Goal: Information Seeking & Learning: Find specific fact

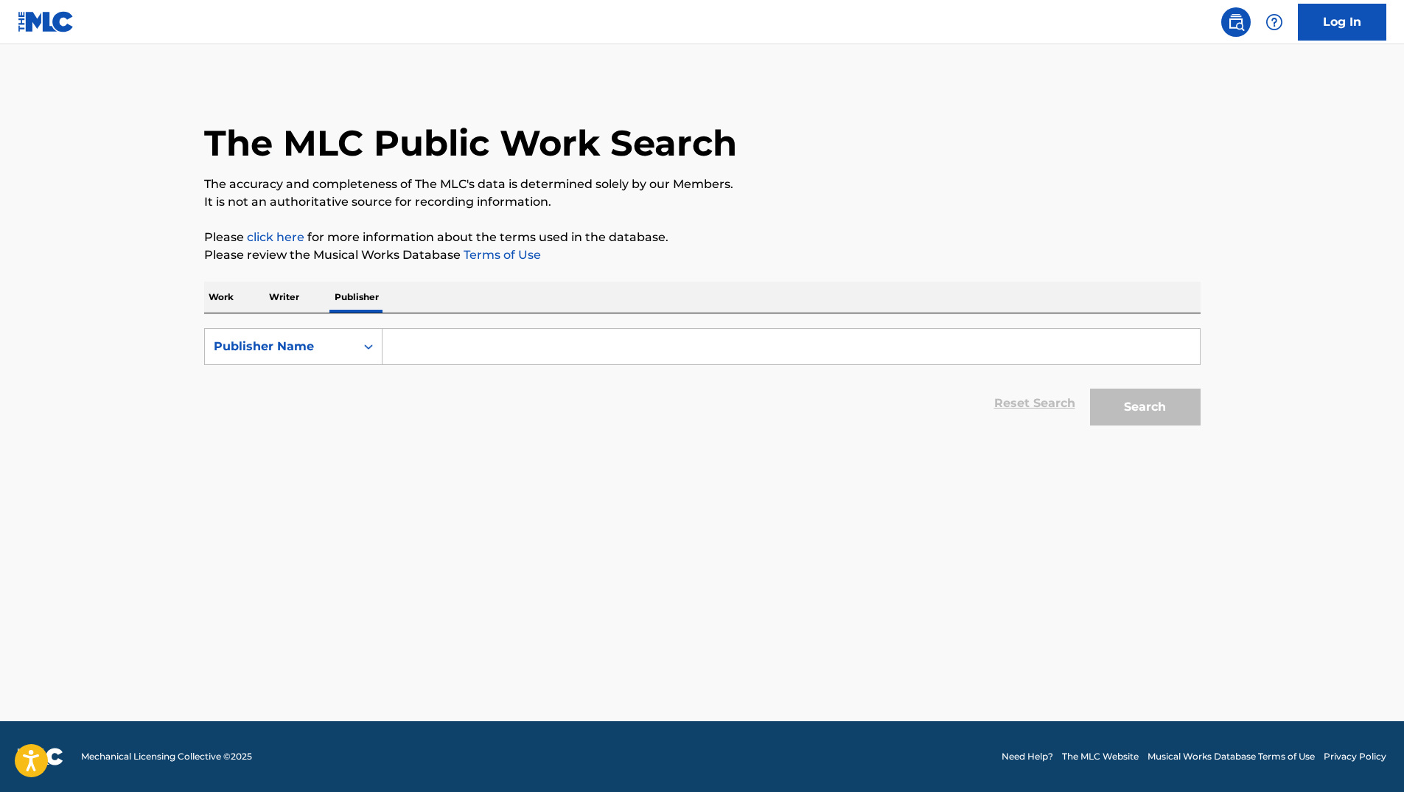
click at [354, 297] on p "Publisher" at bounding box center [356, 297] width 53 height 31
click at [483, 351] on input "Search Form" at bounding box center [791, 346] width 817 height 35
click at [1090, 388] on button "Search" at bounding box center [1145, 406] width 111 height 37
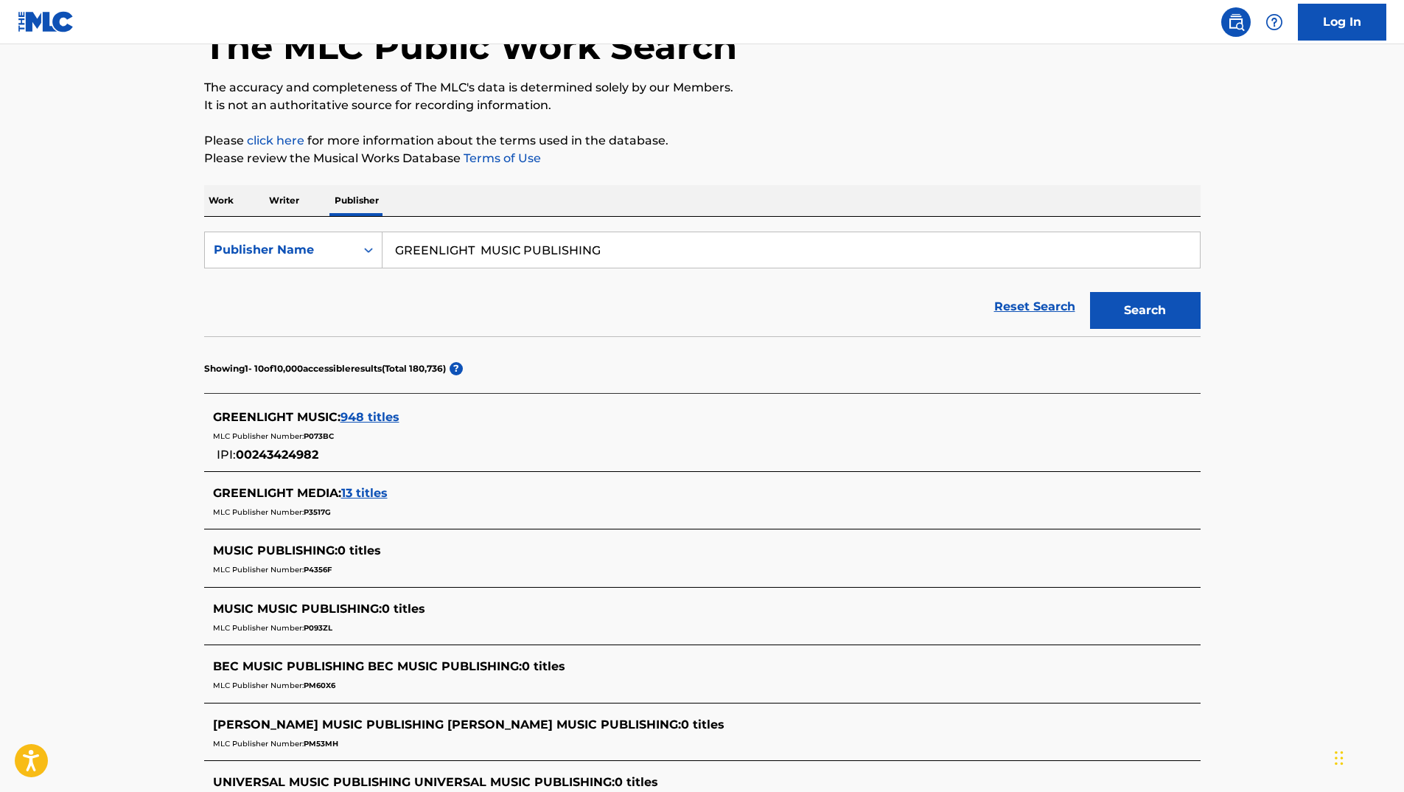
scroll to position [74, 0]
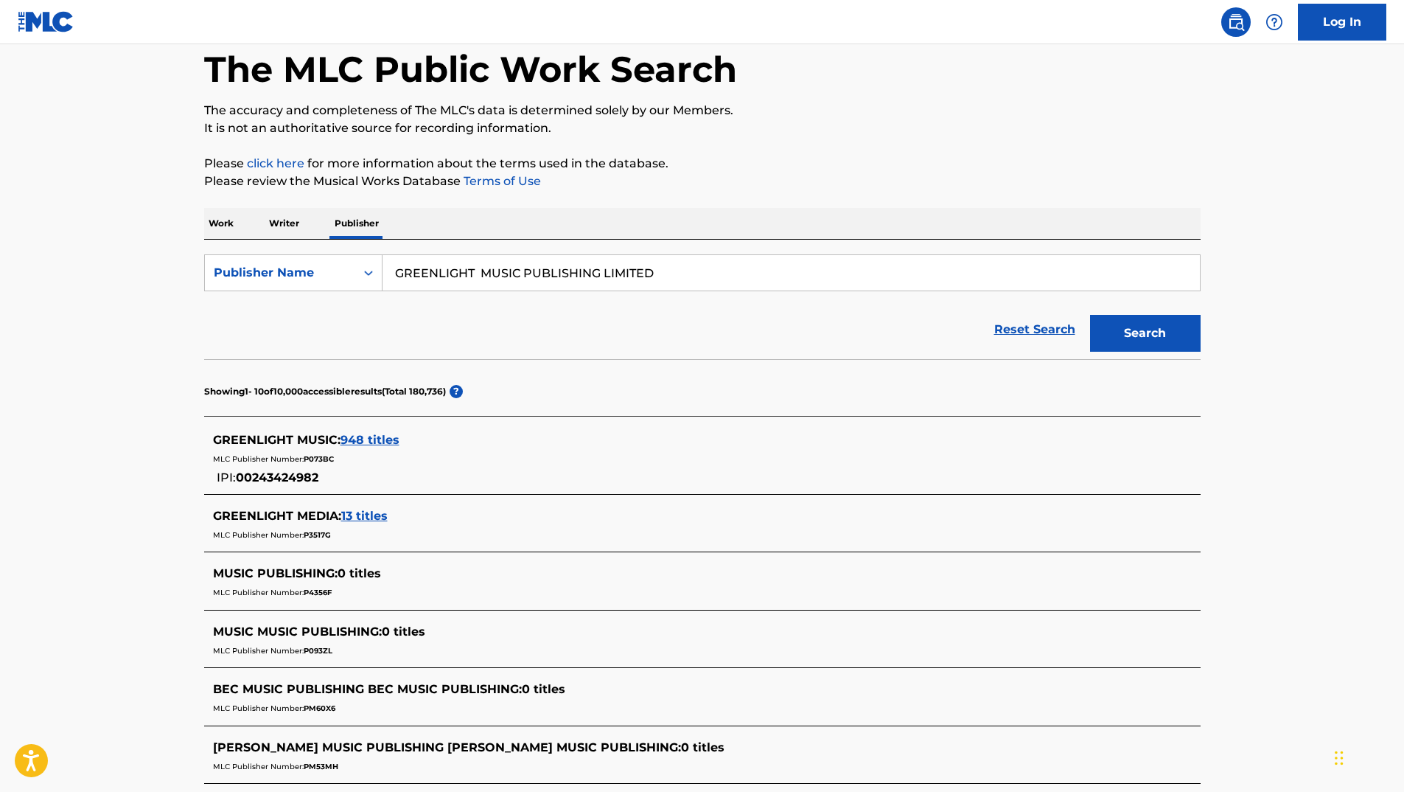
drag, startPoint x: 1133, startPoint y: 349, endPoint x: 1134, endPoint y: 341, distance: 8.2
click at [1134, 349] on button "Search" at bounding box center [1145, 333] width 111 height 37
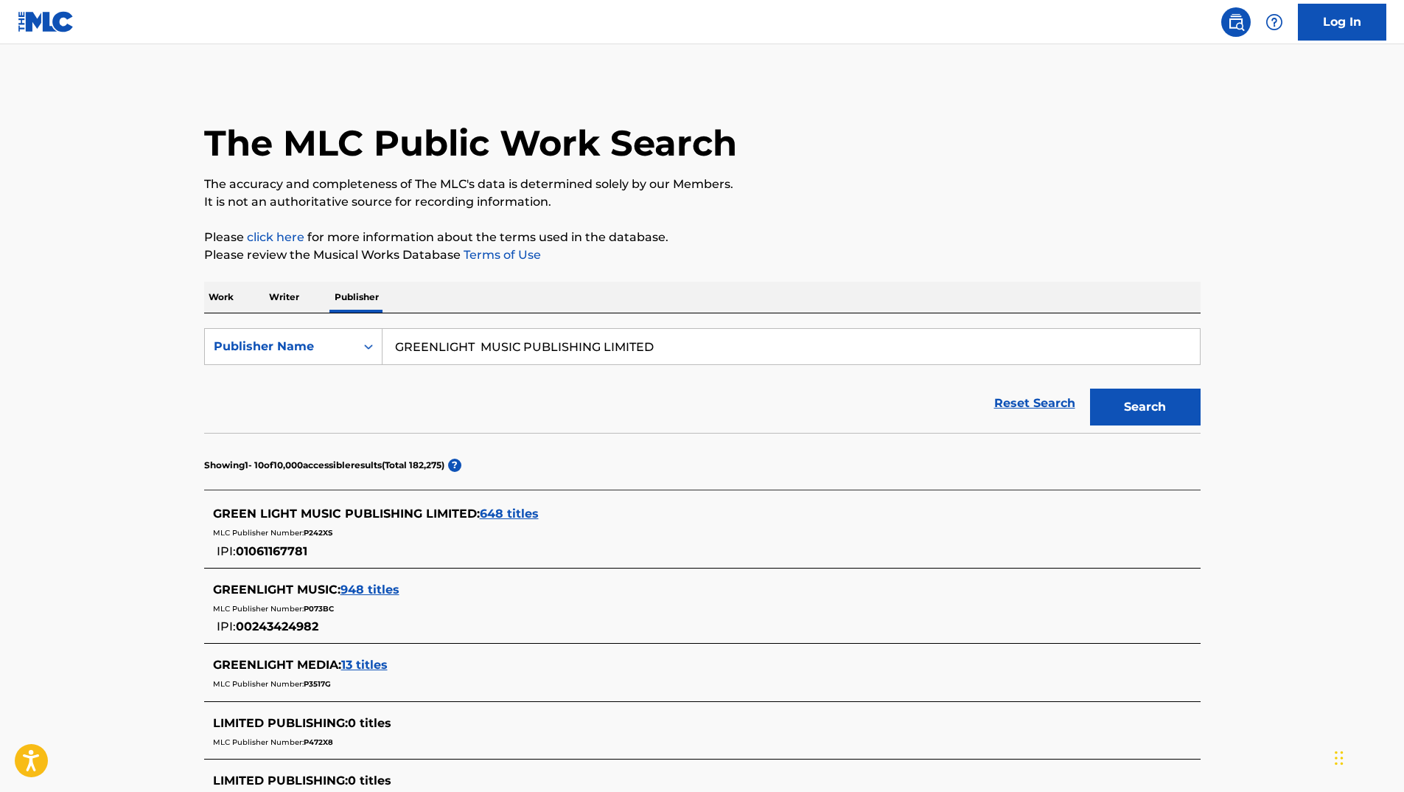
click at [629, 355] on input "GREENLIGHT MUSIC PUBLISHING LIMITED" at bounding box center [791, 346] width 817 height 35
click at [1125, 408] on button "Search" at bounding box center [1145, 406] width 111 height 37
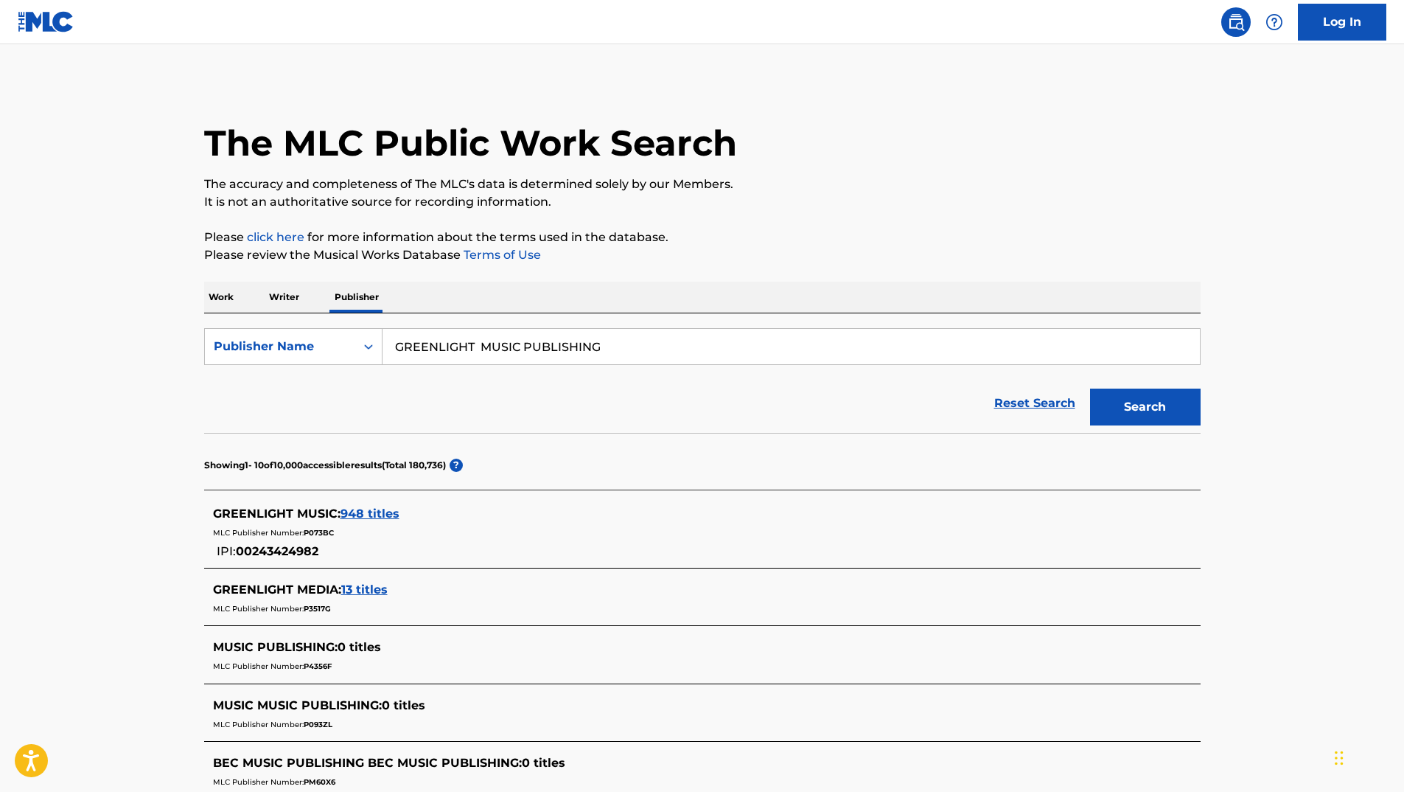
click at [570, 341] on input "GREENLIGHT MUSIC PUBLISHING" at bounding box center [791, 346] width 817 height 35
click at [1125, 404] on button "Search" at bounding box center [1145, 406] width 111 height 37
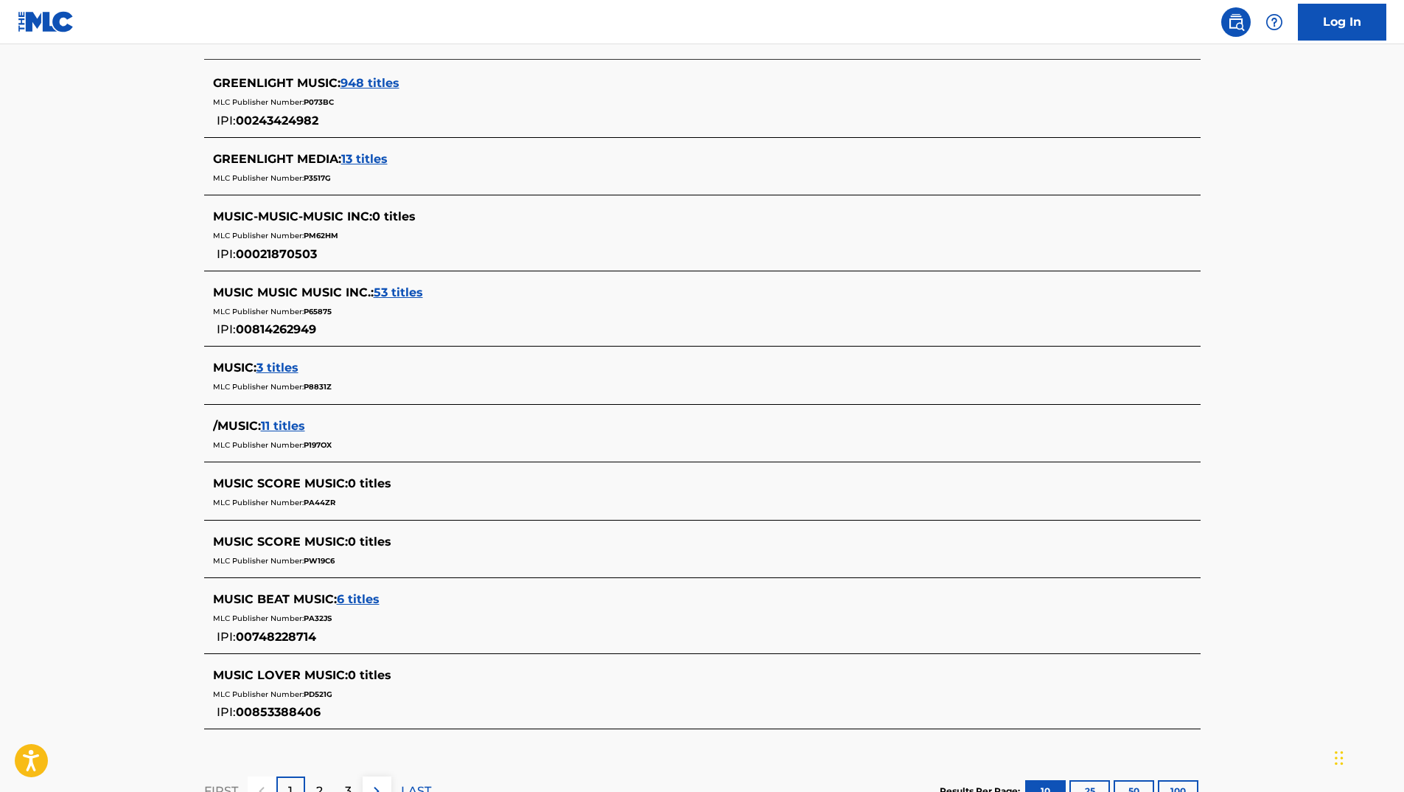
scroll to position [251, 0]
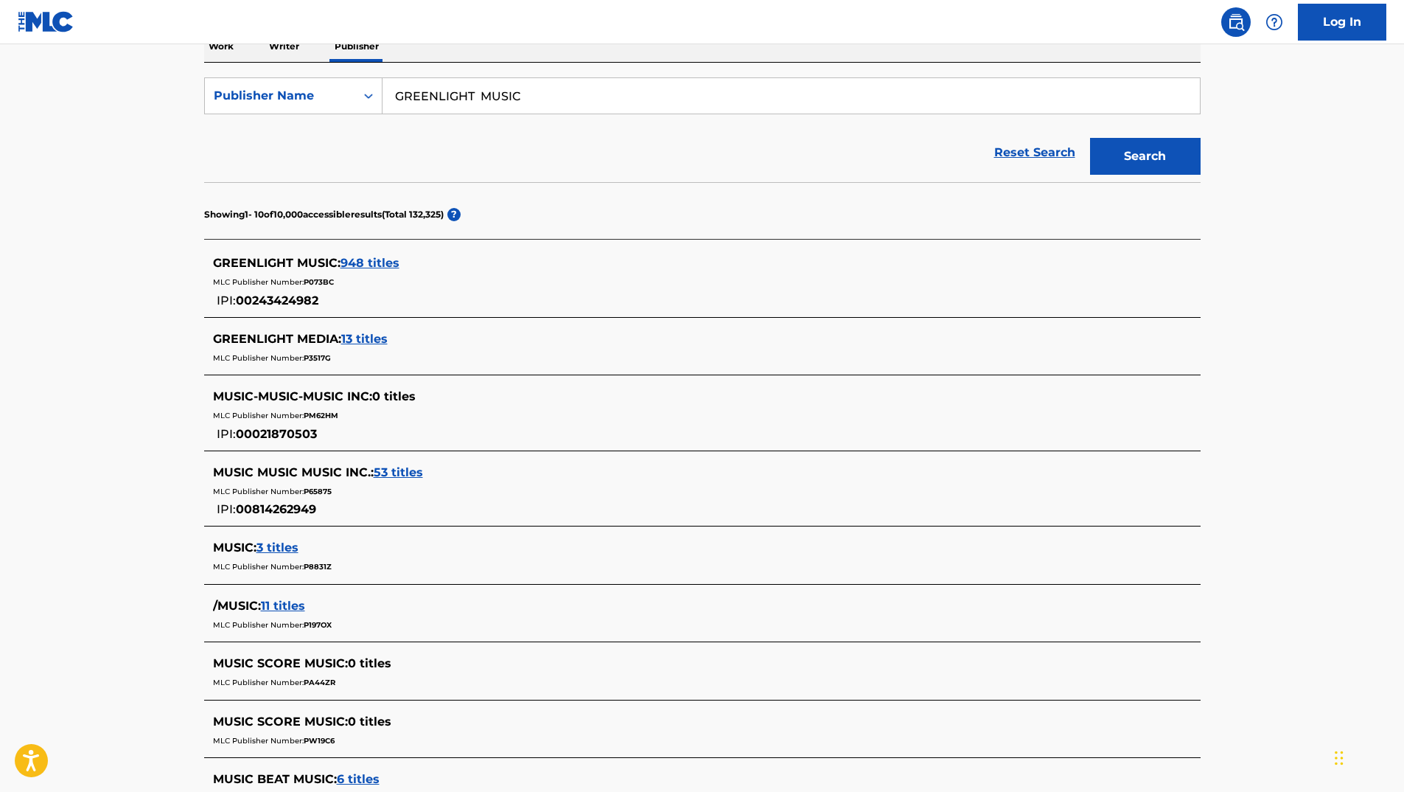
drag, startPoint x: 131, startPoint y: 188, endPoint x: 141, endPoint y: 178, distance: 14.1
click at [137, 183] on main "The MLC Public Work Search The accuracy and completeness of The MLC's data is d…" at bounding box center [702, 405] width 1404 height 1222
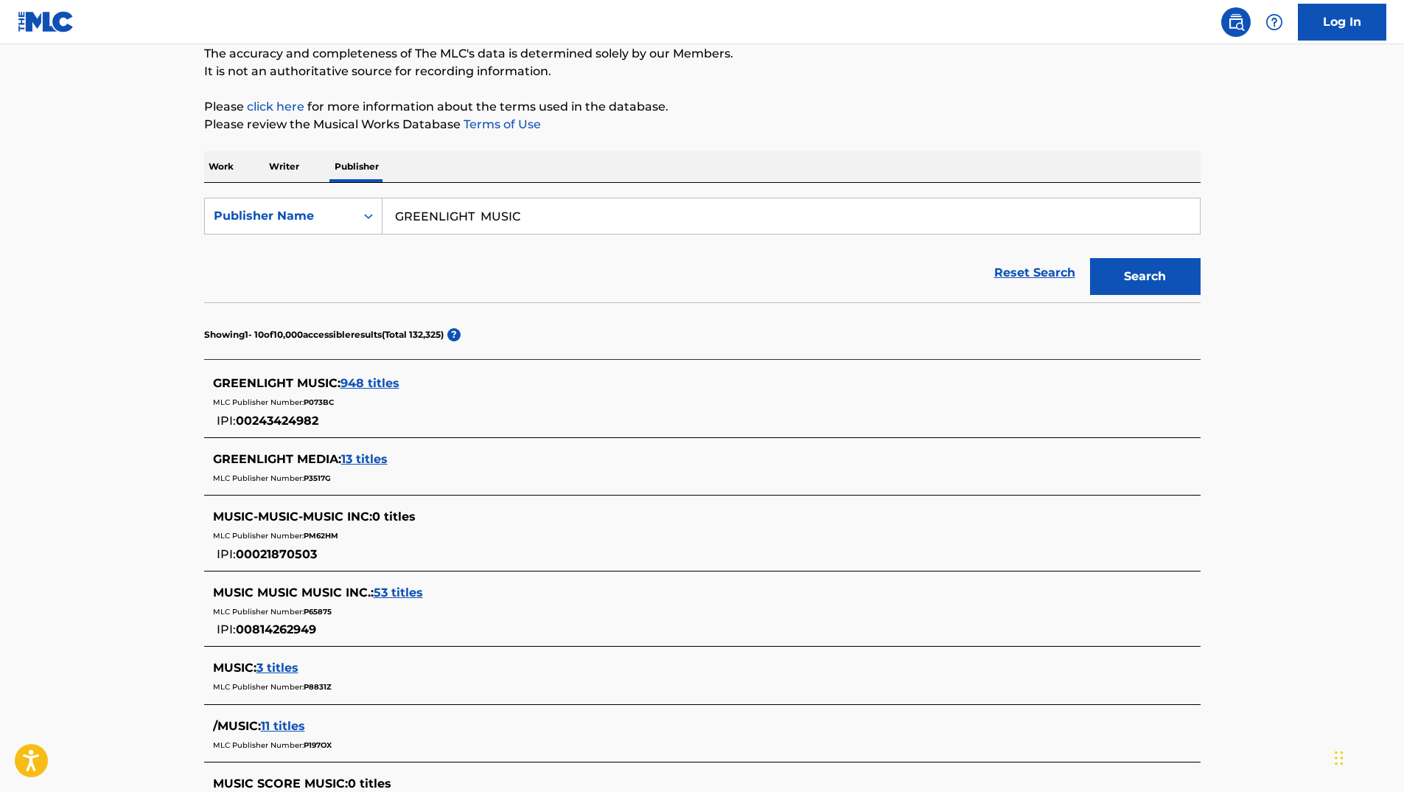
scroll to position [0, 0]
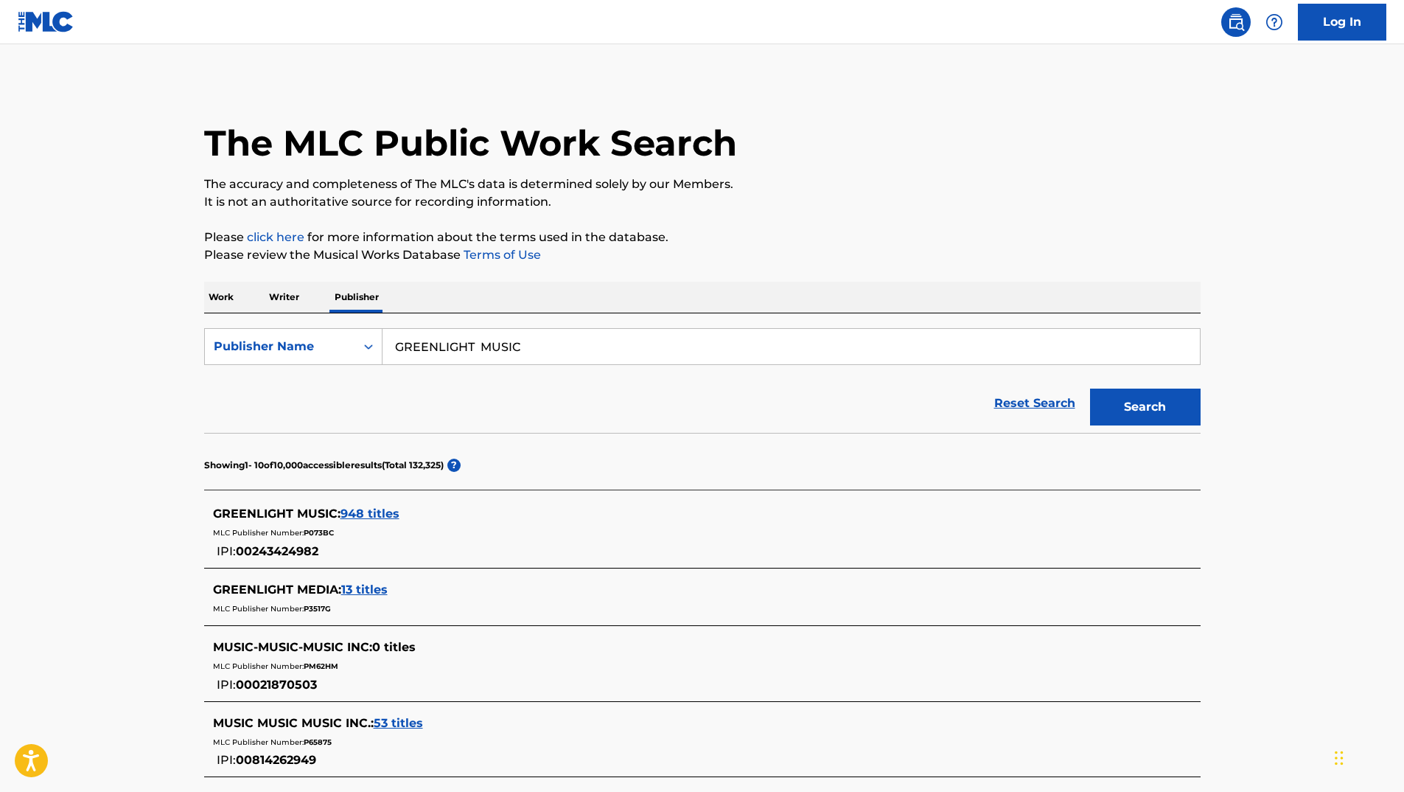
click at [593, 349] on input "GREENLIGHT MUSIC" at bounding box center [791, 346] width 817 height 35
click at [1179, 400] on button "Search" at bounding box center [1145, 406] width 111 height 37
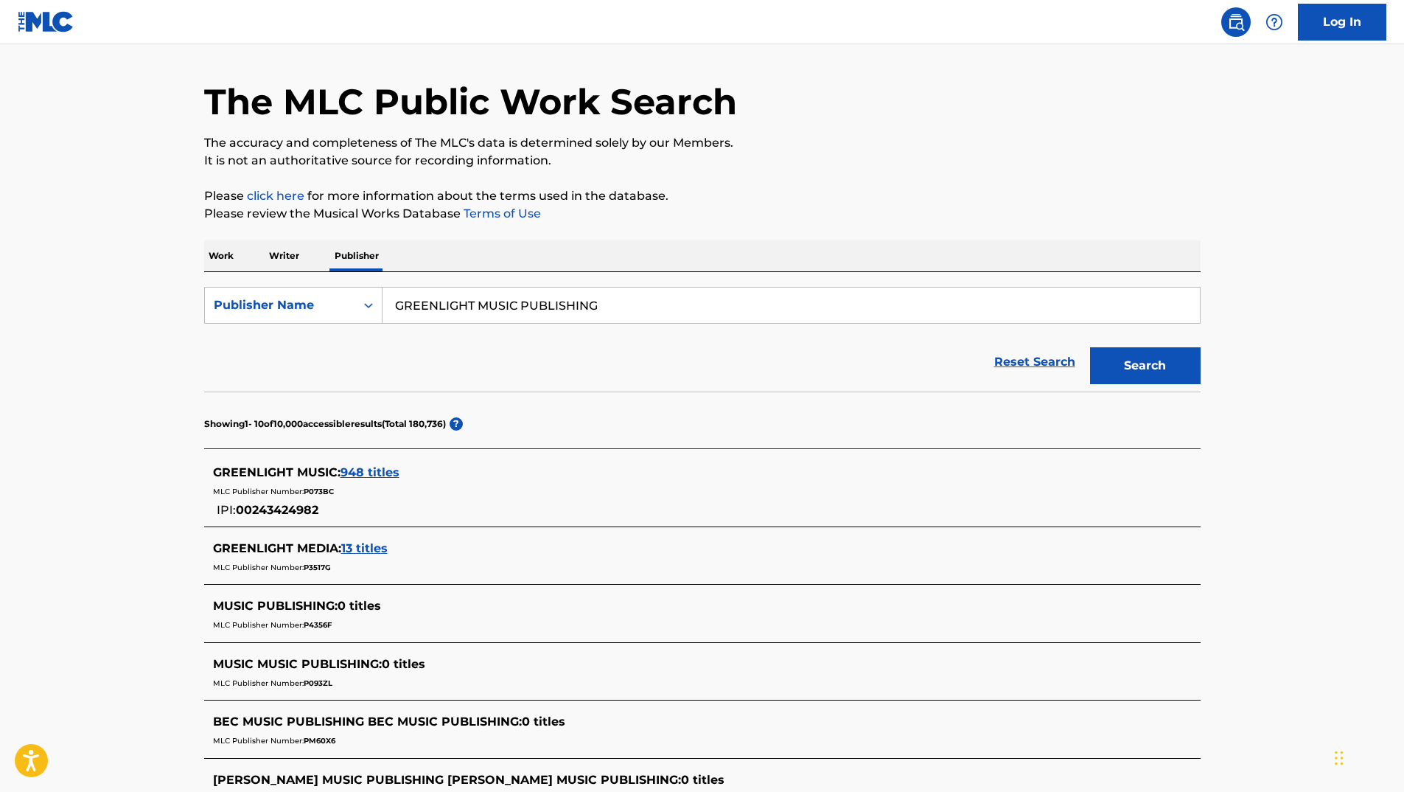
scroll to position [147, 0]
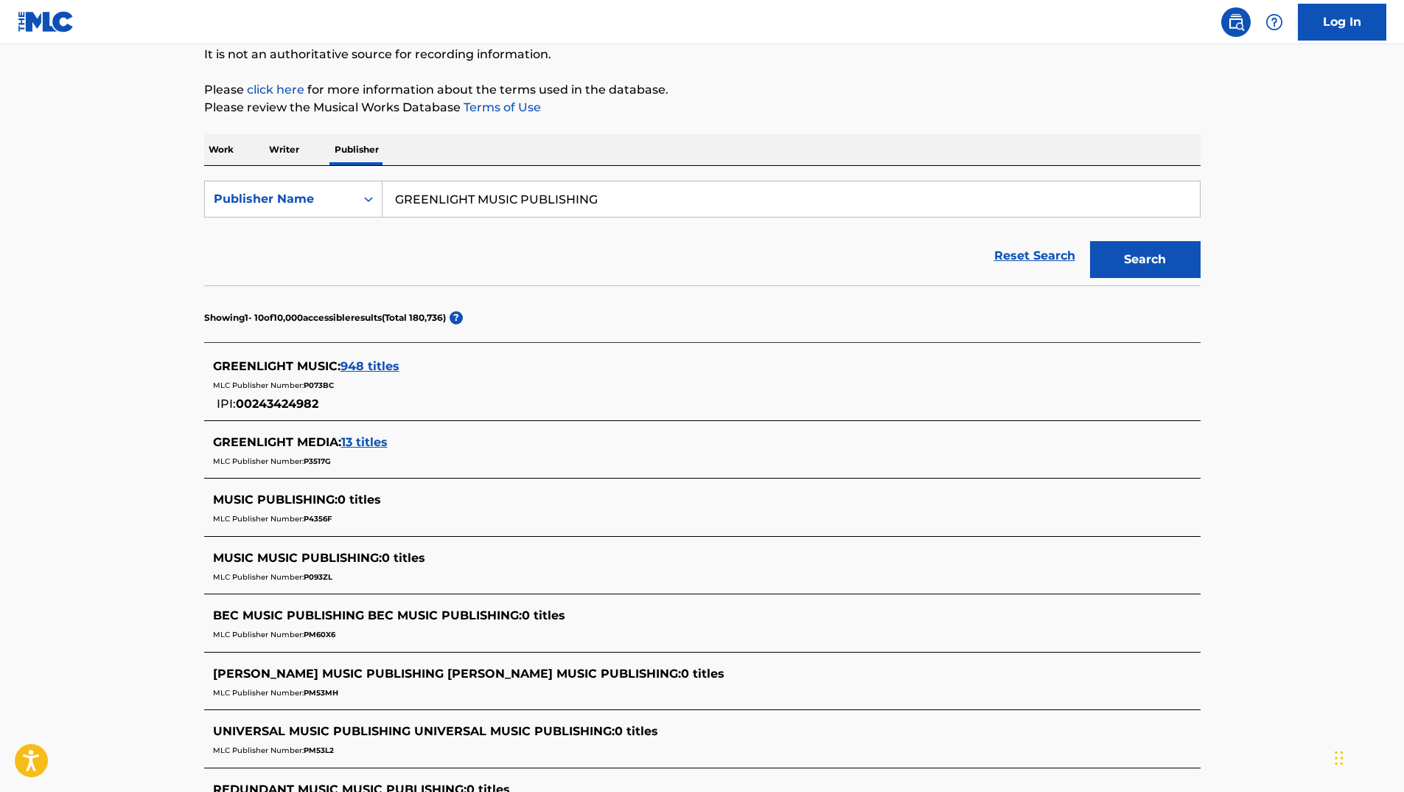
click at [643, 210] on input "GREENLIGHT MUSIC PUBLISHING" at bounding box center [791, 198] width 817 height 35
type input "GREENLIGHT MUSIC PUBLISHING LIMITED"
click at [1175, 255] on button "Search" at bounding box center [1145, 259] width 111 height 37
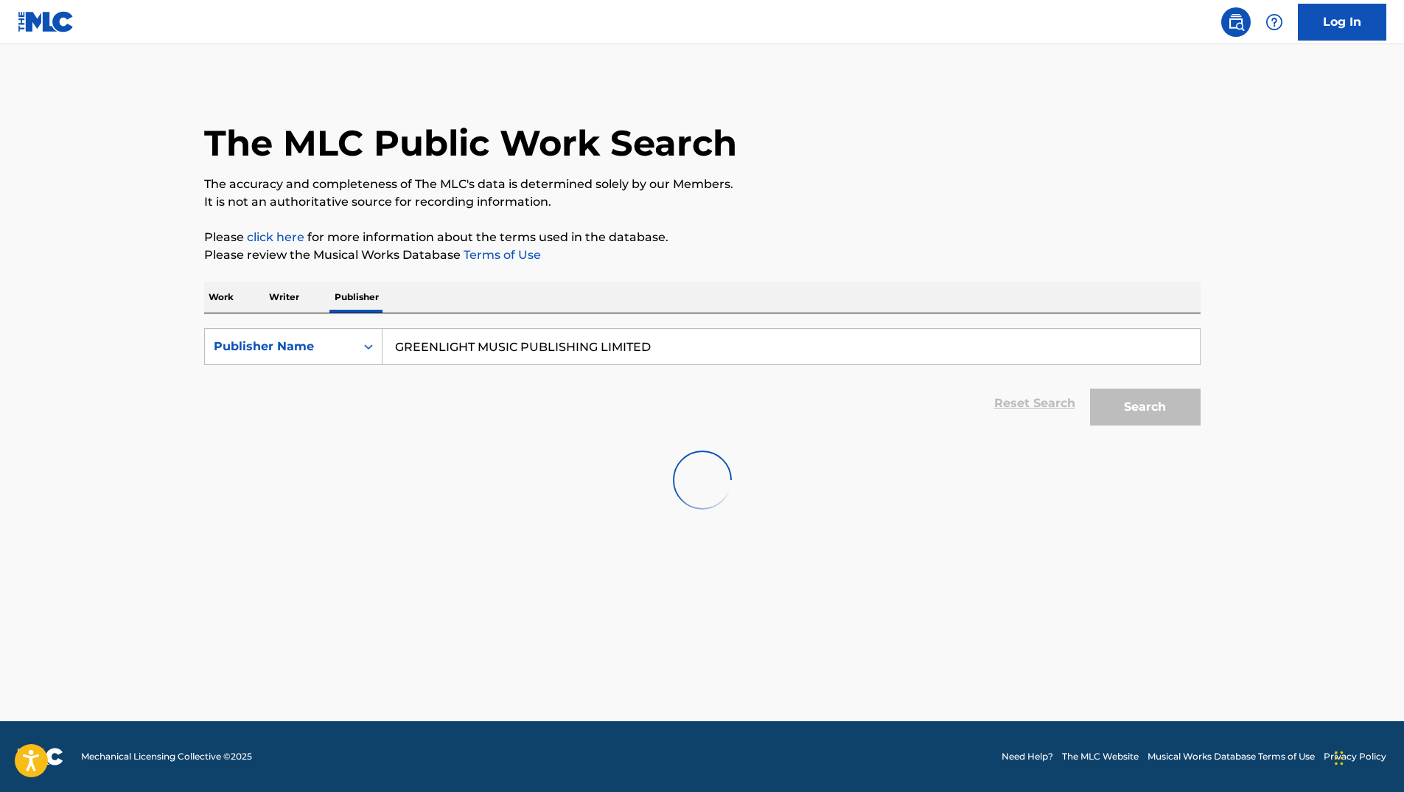
scroll to position [0, 0]
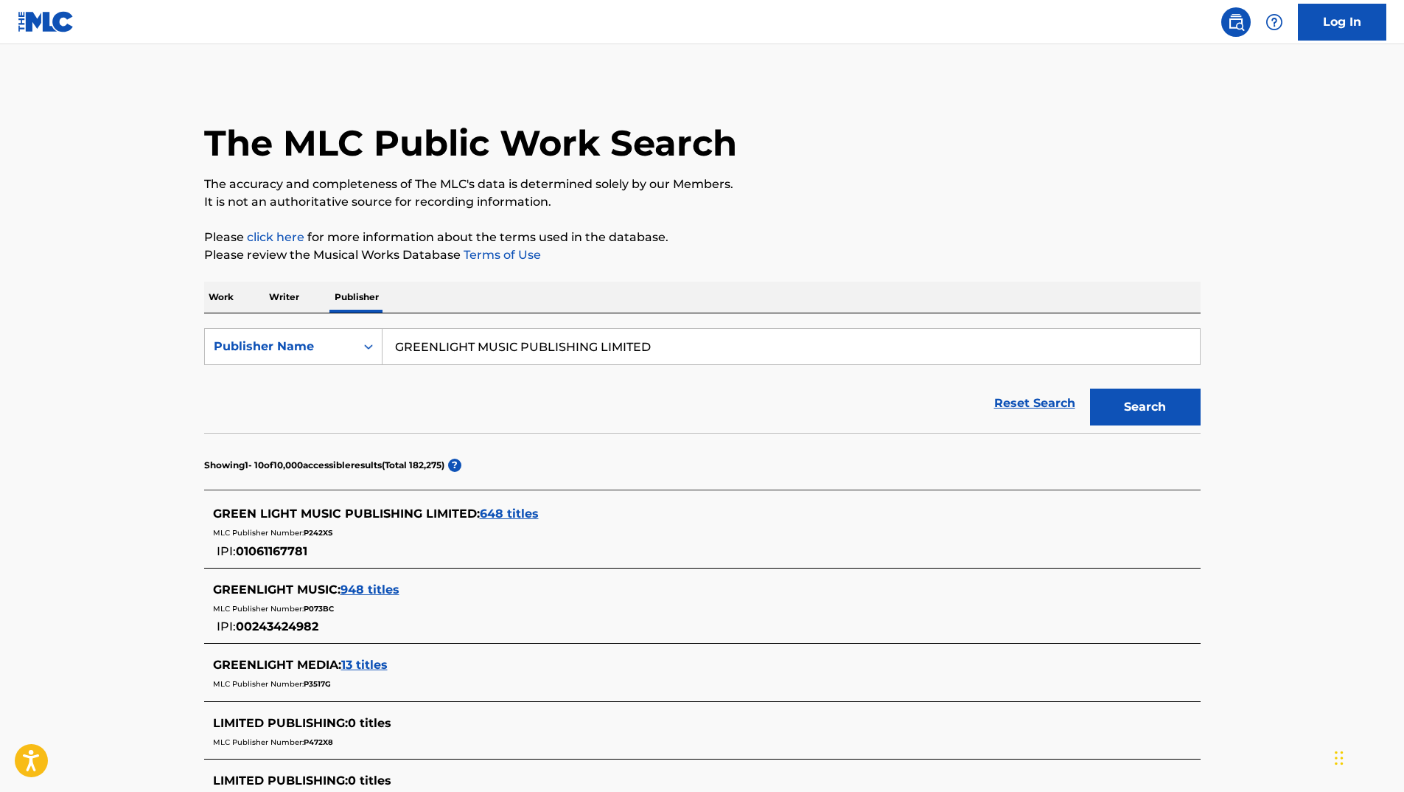
click at [377, 587] on span "948 titles" at bounding box center [370, 589] width 59 height 14
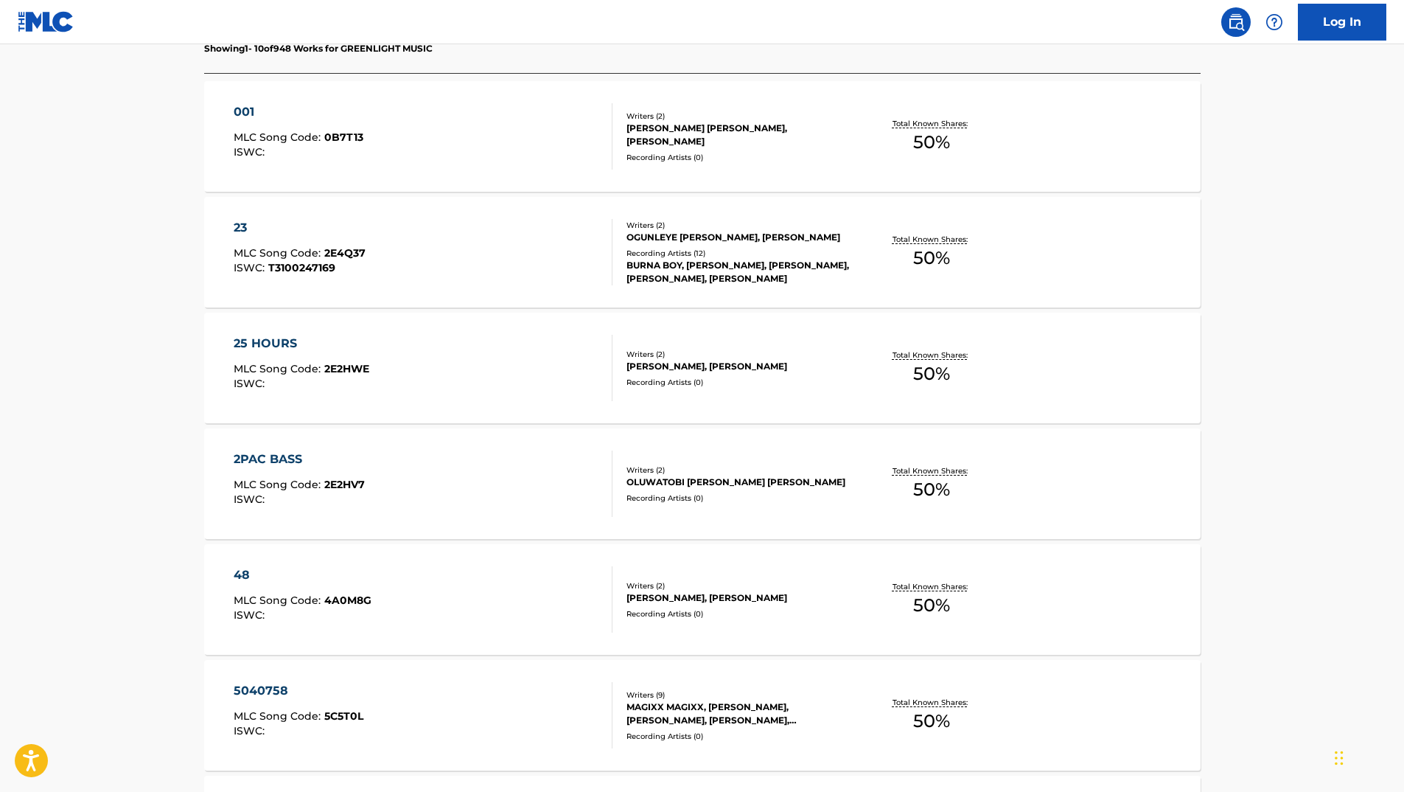
scroll to position [335, 0]
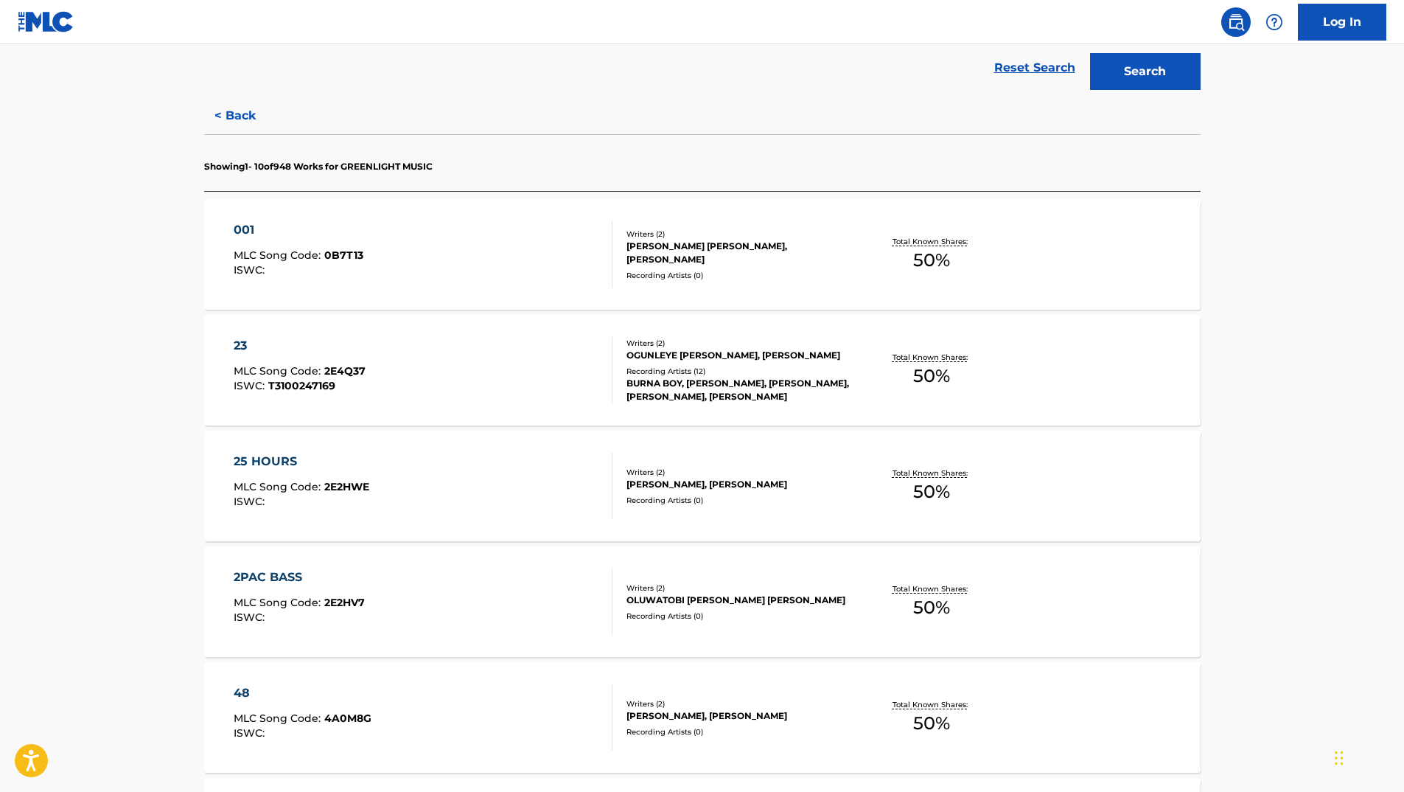
drag, startPoint x: 239, startPoint y: 119, endPoint x: 247, endPoint y: 119, distance: 8.1
click at [245, 119] on button "< Back" at bounding box center [248, 115] width 88 height 37
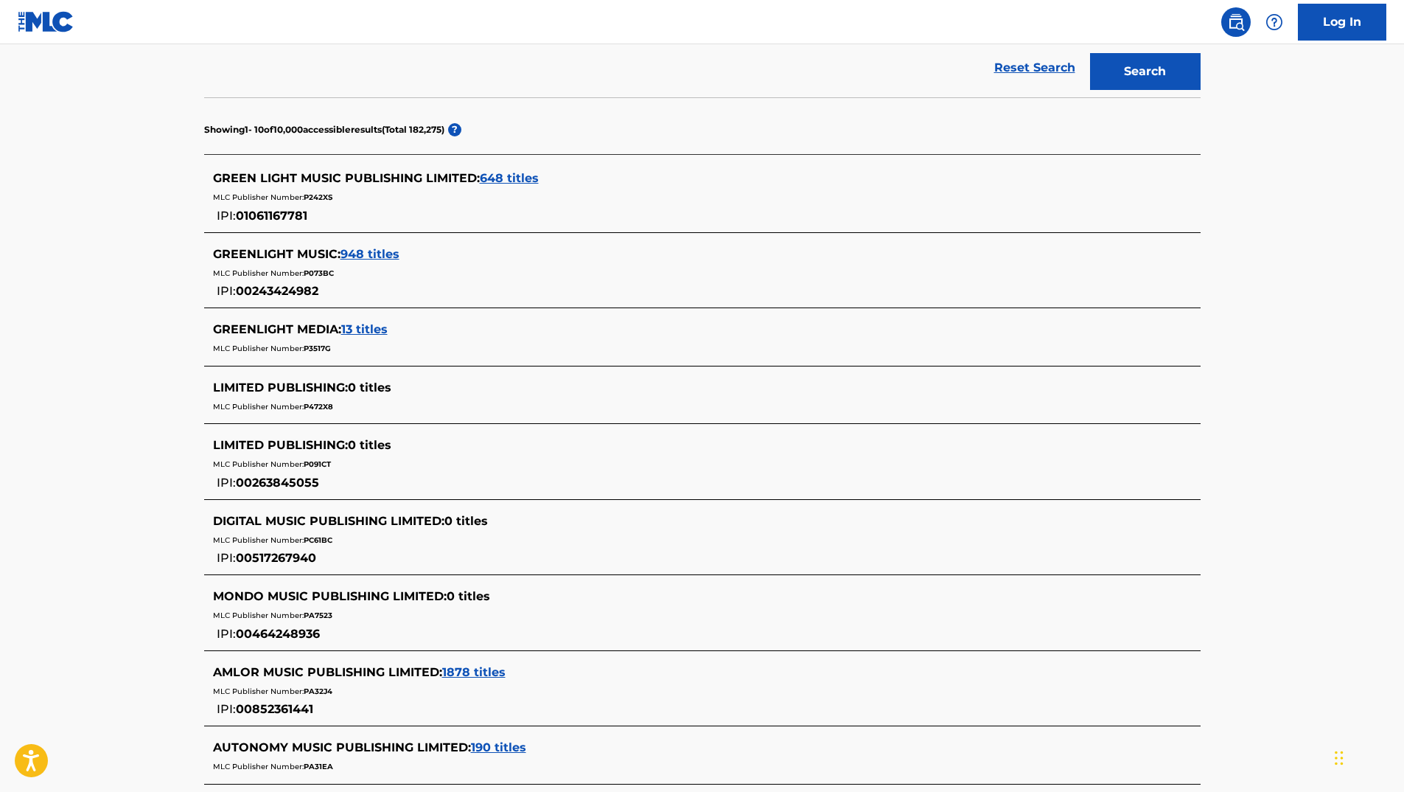
click at [77, 525] on main "The MLC Public Work Search The accuracy and completeness of The MLC's data is d…" at bounding box center [702, 337] width 1404 height 1257
drag, startPoint x: 321, startPoint y: 444, endPoint x: 229, endPoint y: 472, distance: 96.3
click at [243, 455] on div "LIMITED PUBLISHING : 0 titles MLC Publisher Number: P091CT IPI: 00263845055" at bounding box center [683, 463] width 940 height 55
click at [139, 370] on main "The MLC Public Work Search The accuracy and completeness of The MLC's data is d…" at bounding box center [702, 337] width 1404 height 1257
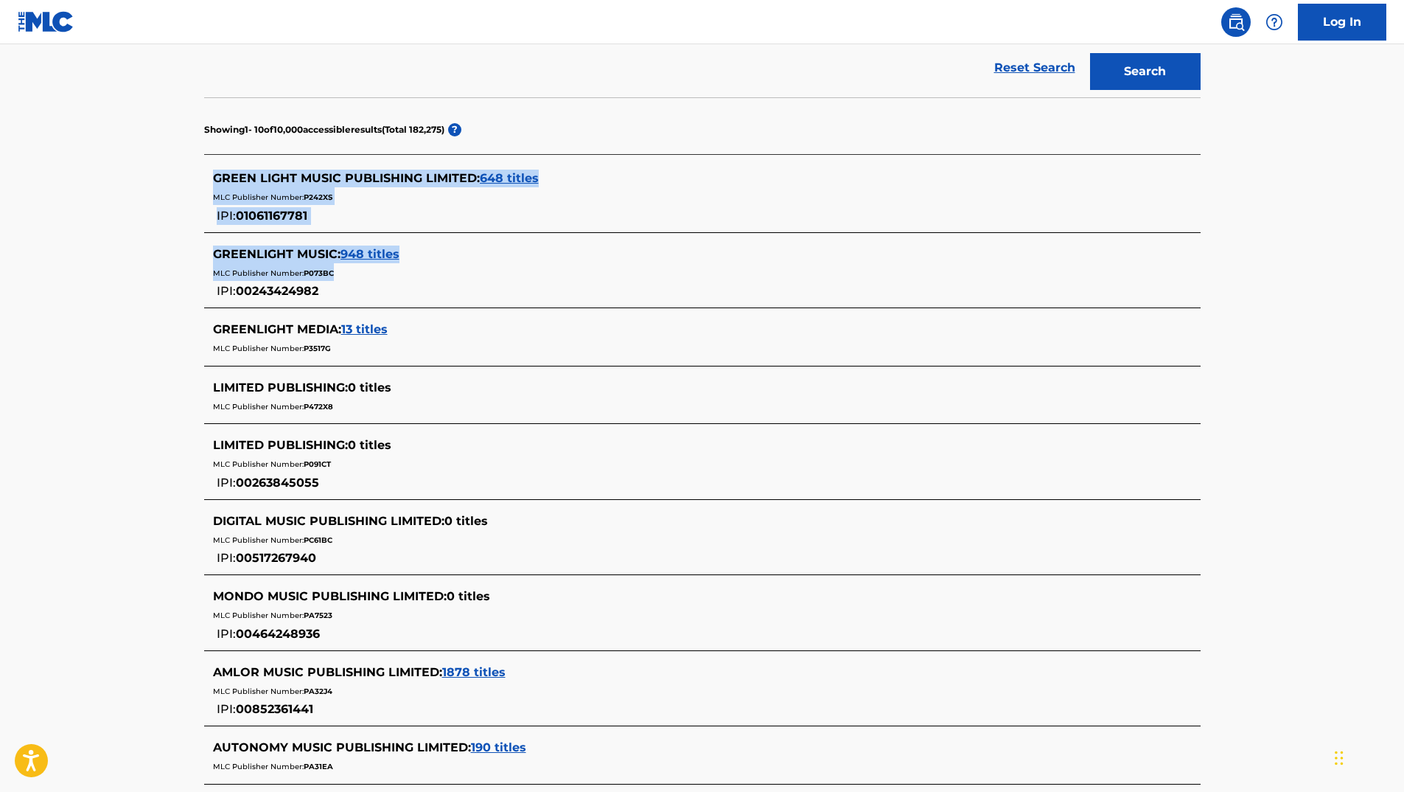
drag, startPoint x: 195, startPoint y: 168, endPoint x: 531, endPoint y: 290, distance: 357.4
click at [531, 290] on div "The MLC Public Work Search The accuracy and completeness of The MLC's data is d…" at bounding box center [702, 352] width 1032 height 1213
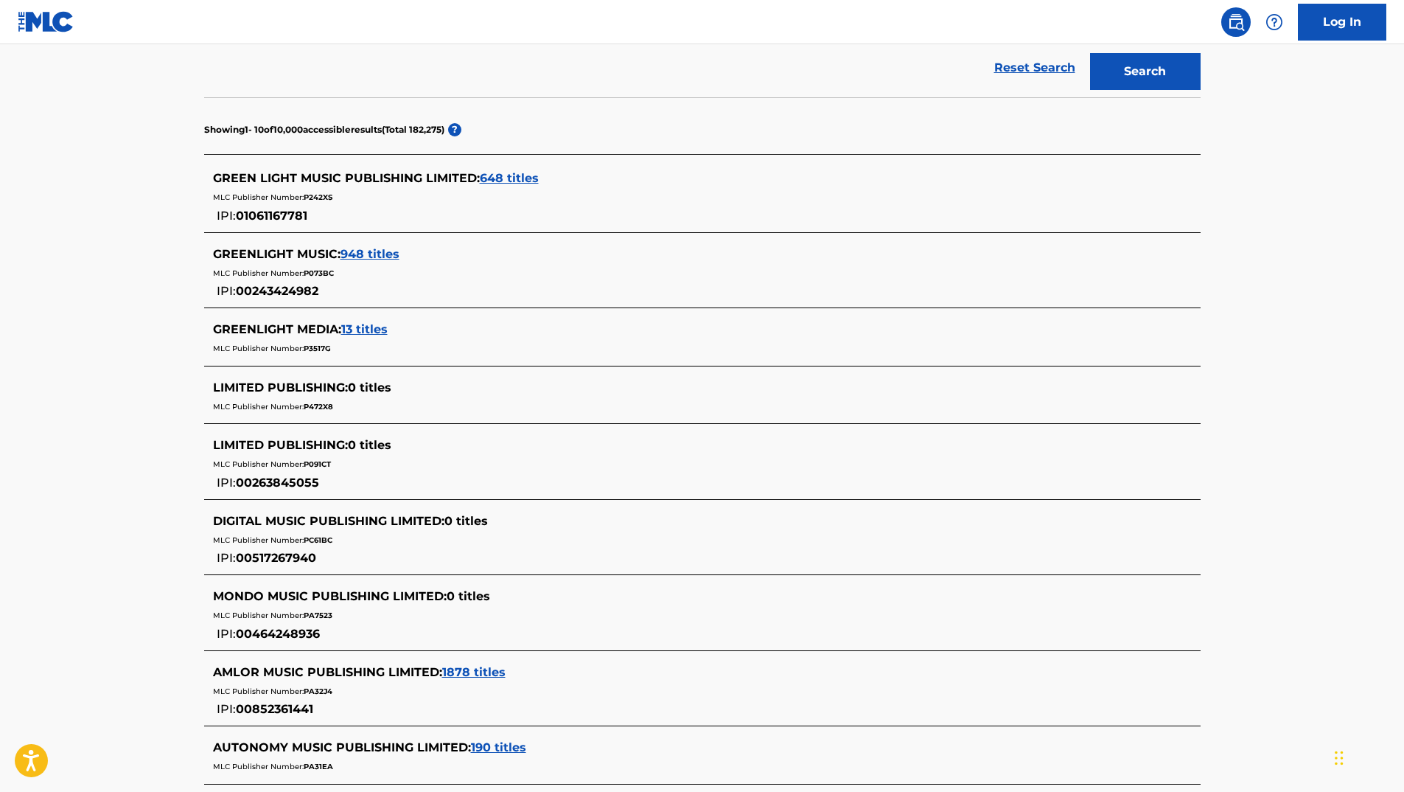
click at [0, 374] on html "Accessibility Screen-Reader Guide, Feedback, and Issue Reporting | New window C…" at bounding box center [702, 61] width 1404 height 792
drag, startPoint x: 128, startPoint y: 181, endPoint x: 145, endPoint y: 192, distance: 20.2
click at [133, 186] on main "The MLC Public Work Search The accuracy and completeness of The MLC's data is d…" at bounding box center [702, 337] width 1404 height 1257
click at [290, 214] on span "01061167781" at bounding box center [271, 216] width 71 height 14
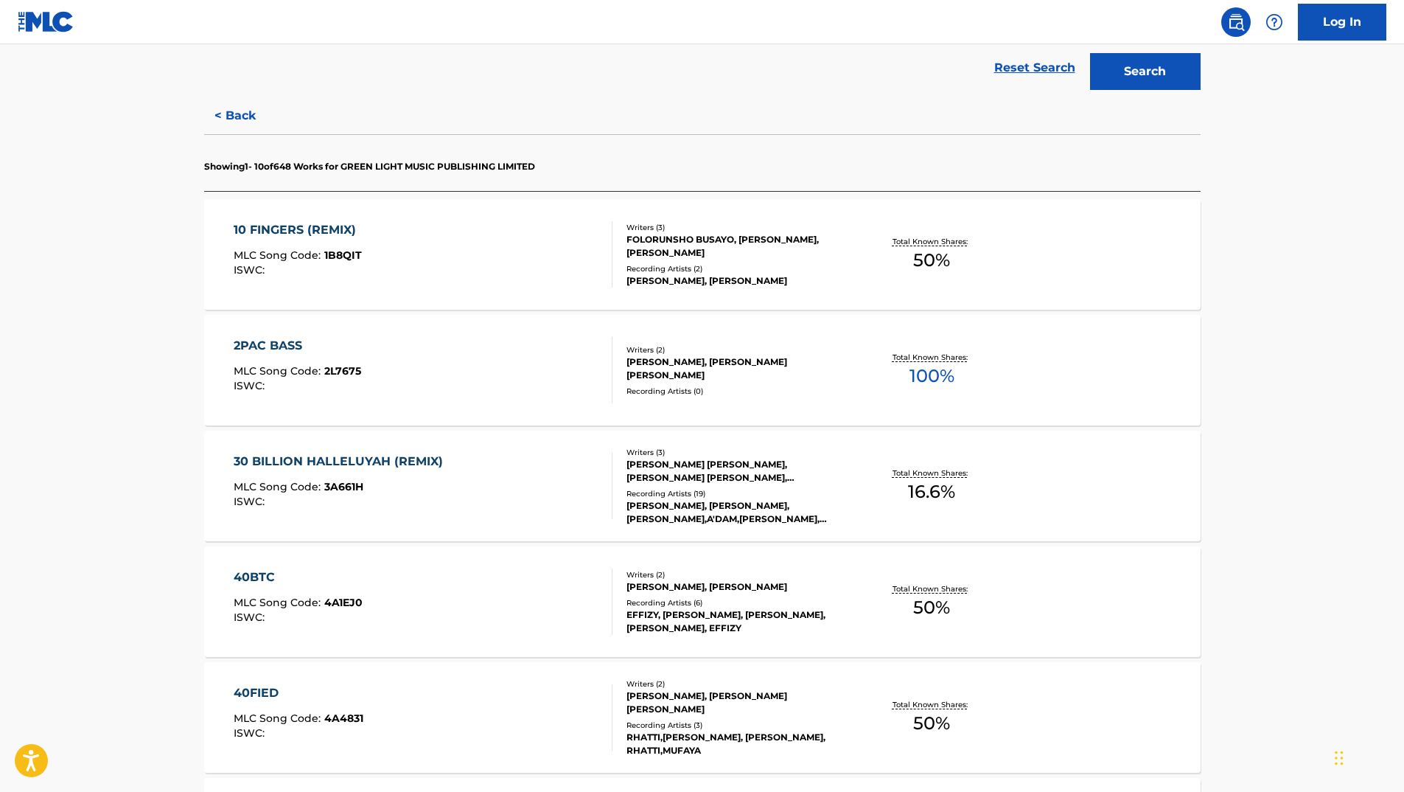
click at [255, 109] on button "< Back" at bounding box center [248, 115] width 88 height 37
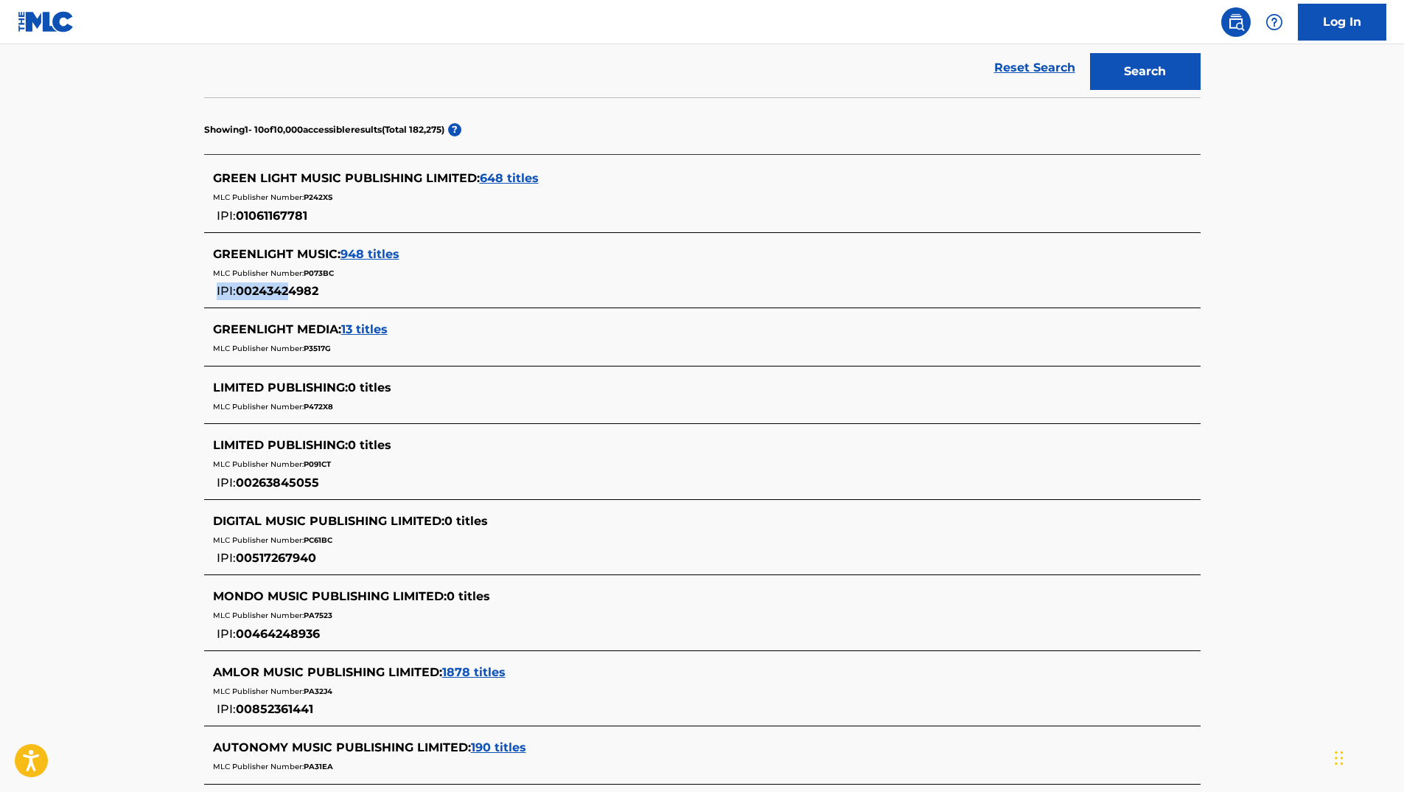
drag, startPoint x: 355, startPoint y: 294, endPoint x: 293, endPoint y: 294, distance: 61.2
click at [293, 294] on div "GREENLIGHT MUSIC : 948 titles MLC Publisher Number: P073BC IPI: 00243424982" at bounding box center [683, 272] width 940 height 55
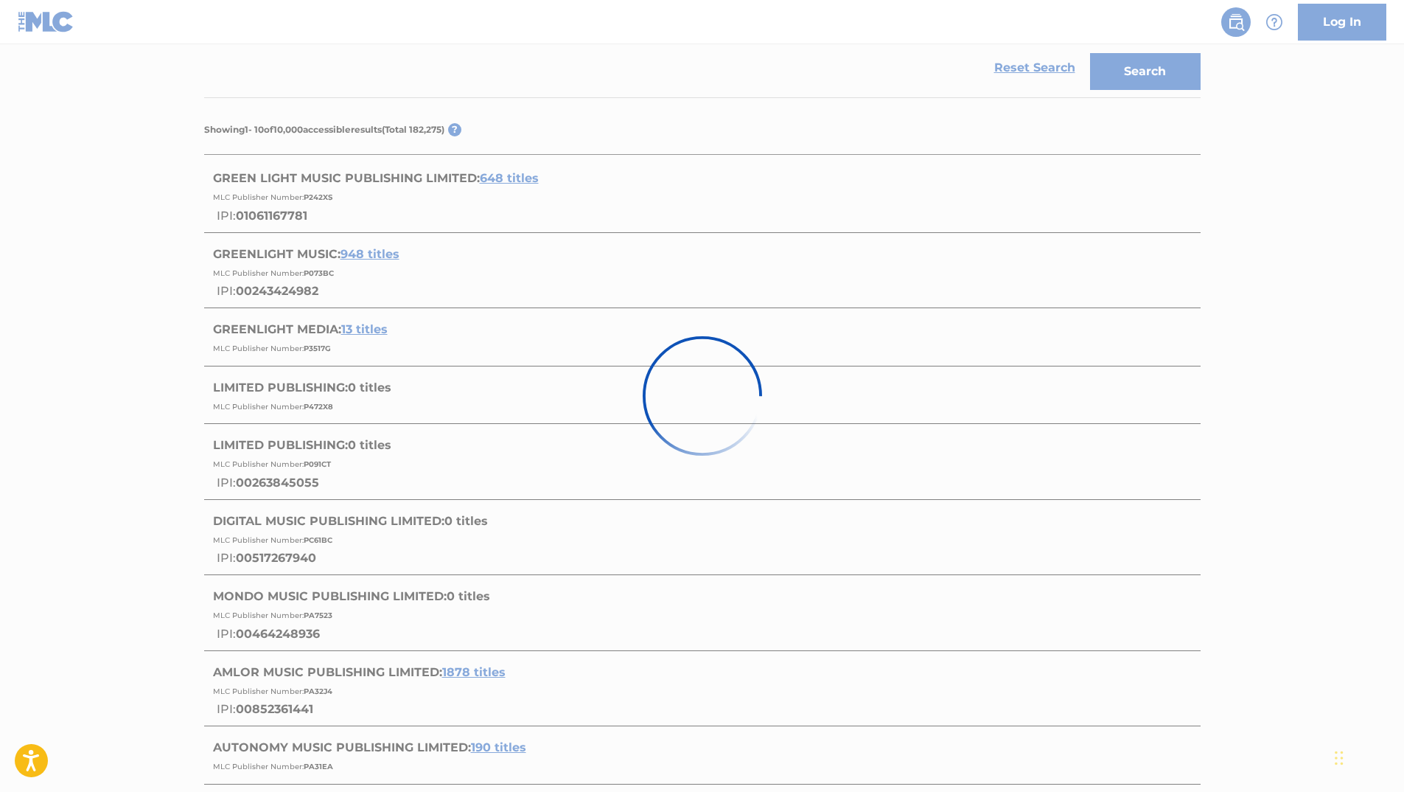
drag, startPoint x: 293, startPoint y: 294, endPoint x: 88, endPoint y: 332, distance: 209.2
click at [75, 332] on div at bounding box center [702, 396] width 1404 height 792
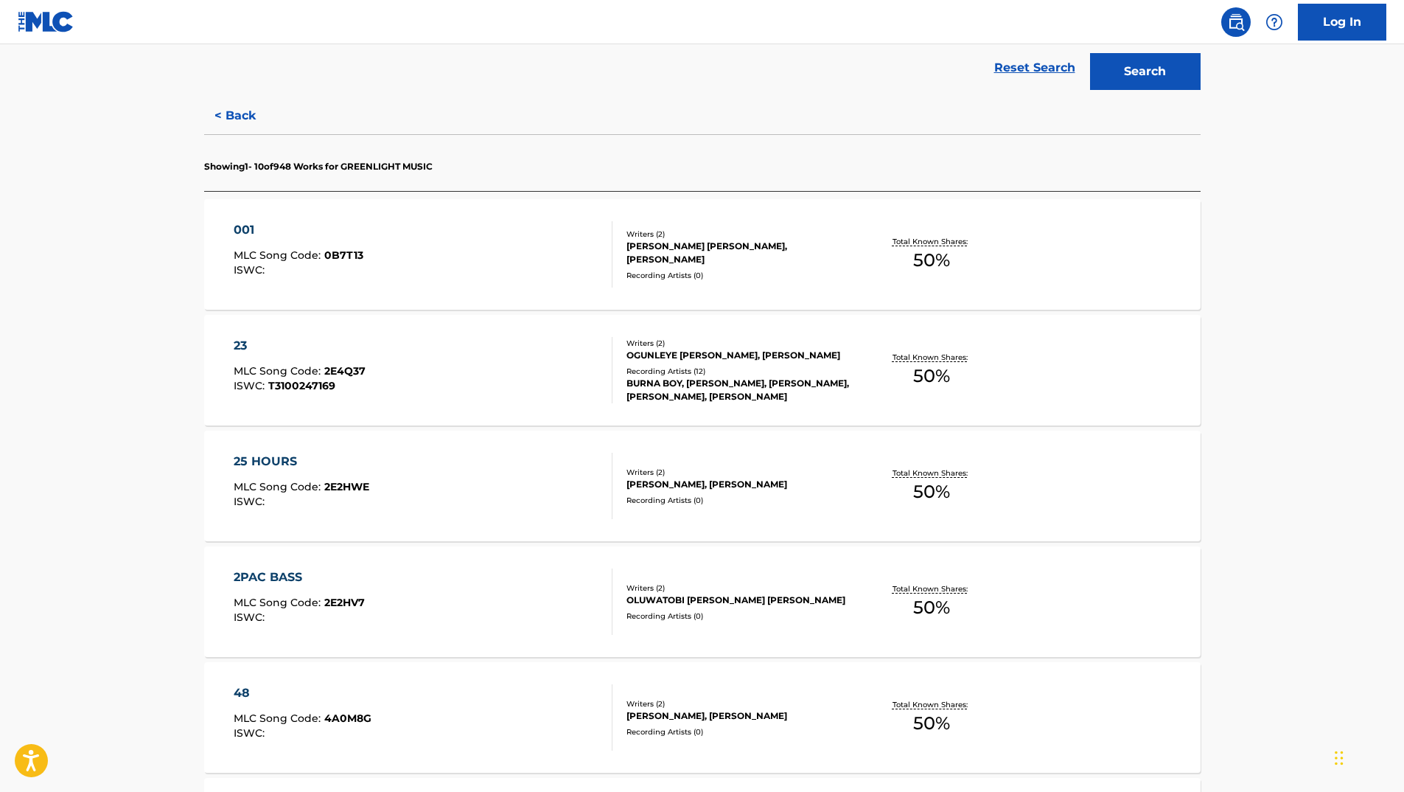
click at [521, 258] on div "001 MLC Song Code : 0B7T13 ISWC :" at bounding box center [423, 254] width 379 height 66
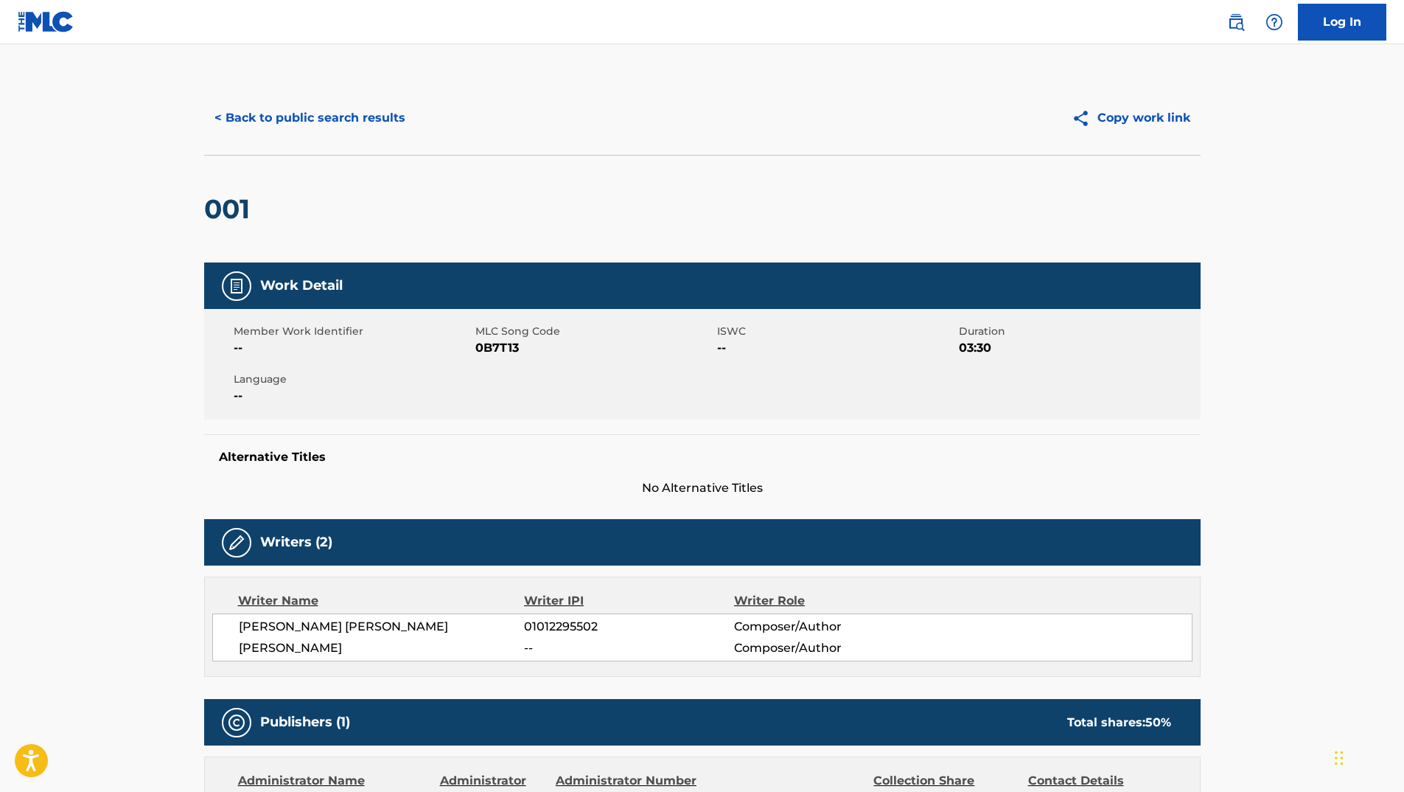
drag, startPoint x: 549, startPoint y: 26, endPoint x: 595, endPoint y: 24, distance: 45.7
click at [552, 31] on nav "Log In" at bounding box center [702, 22] width 1404 height 44
click at [298, 125] on button "< Back to public search results" at bounding box center [310, 118] width 212 height 37
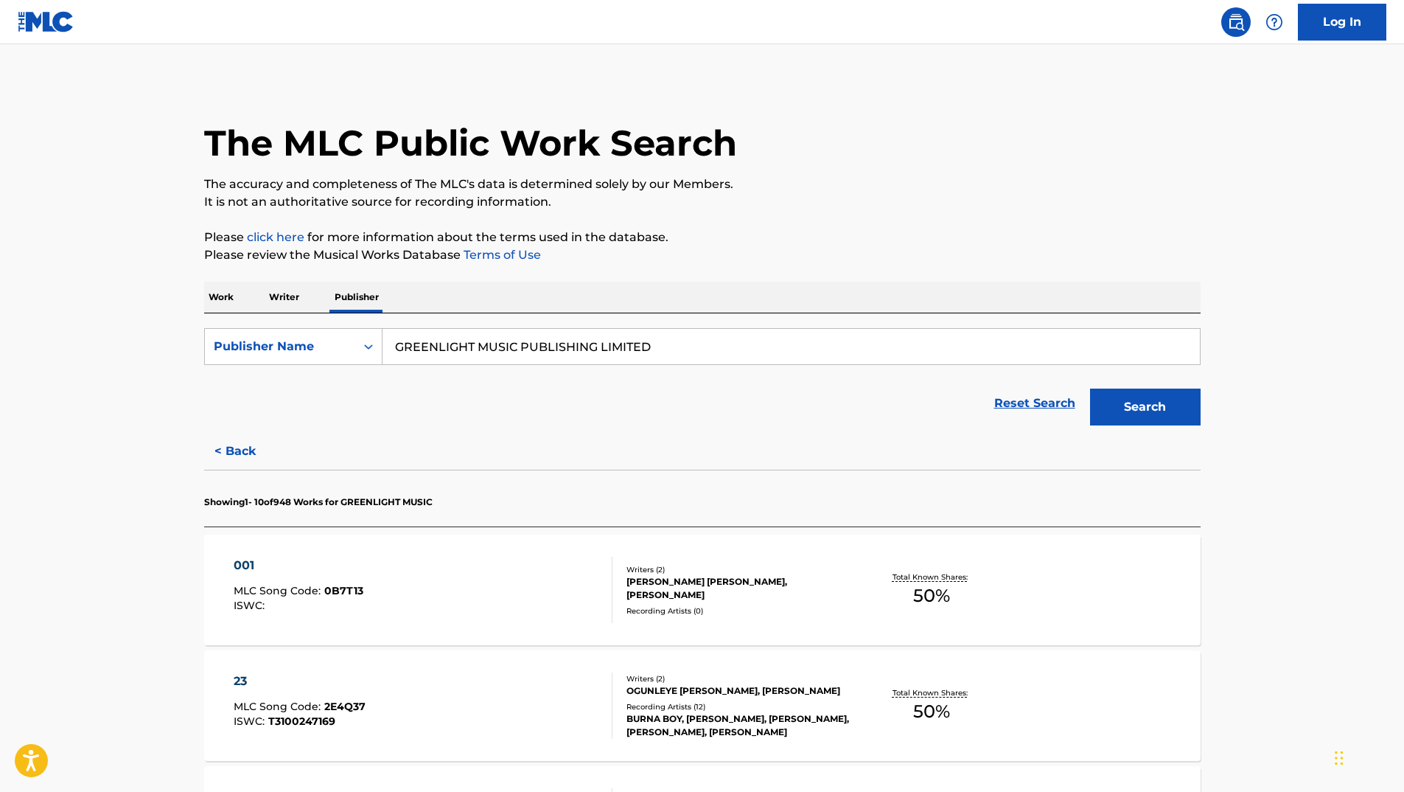
click at [1116, 423] on button "Search" at bounding box center [1145, 406] width 111 height 37
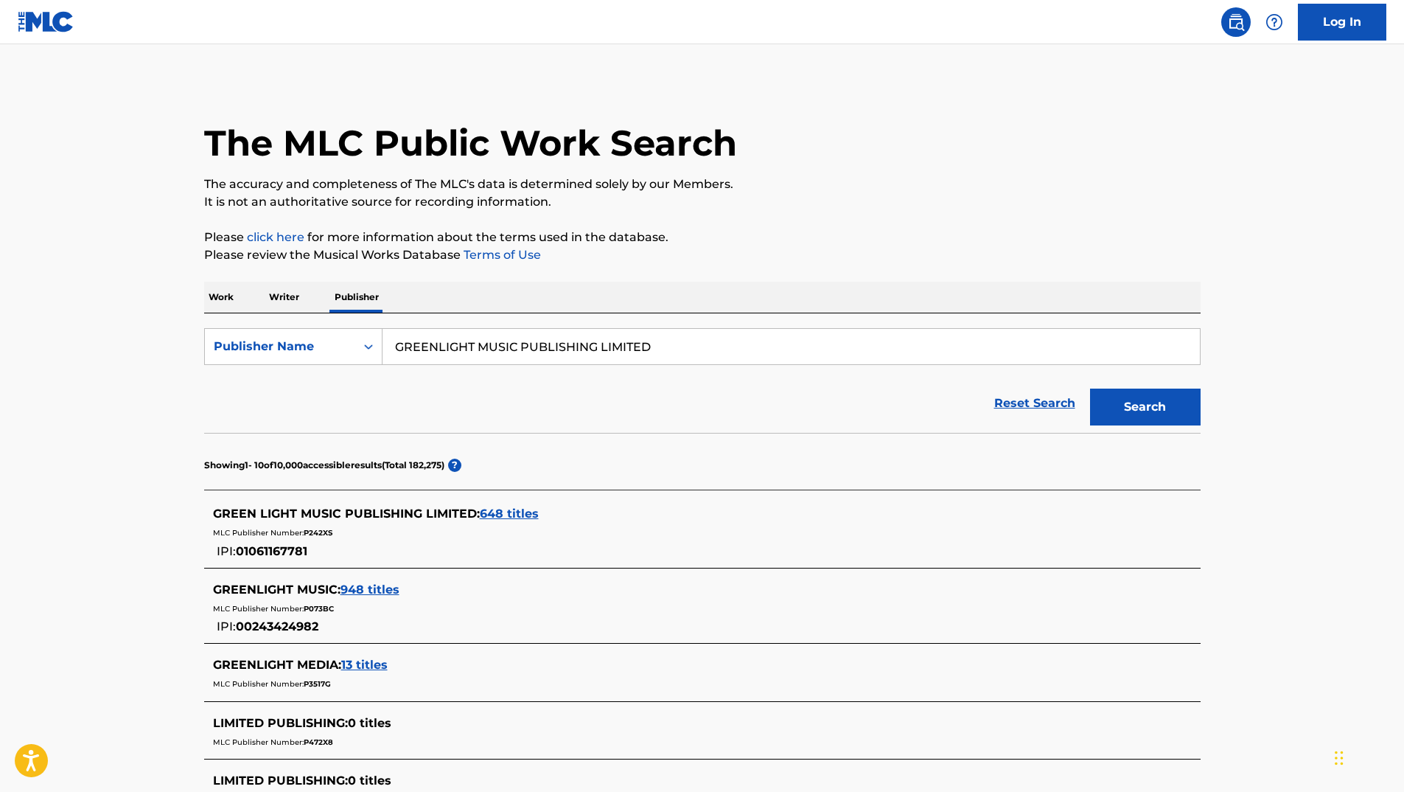
click at [624, 343] on input "GREENLIGHT MUSIC PUBLISHING LIMITED" at bounding box center [791, 346] width 817 height 35
type input "GREENLIGHT MUSIC PUBLISHING"
click at [1162, 405] on button "Search" at bounding box center [1145, 406] width 111 height 37
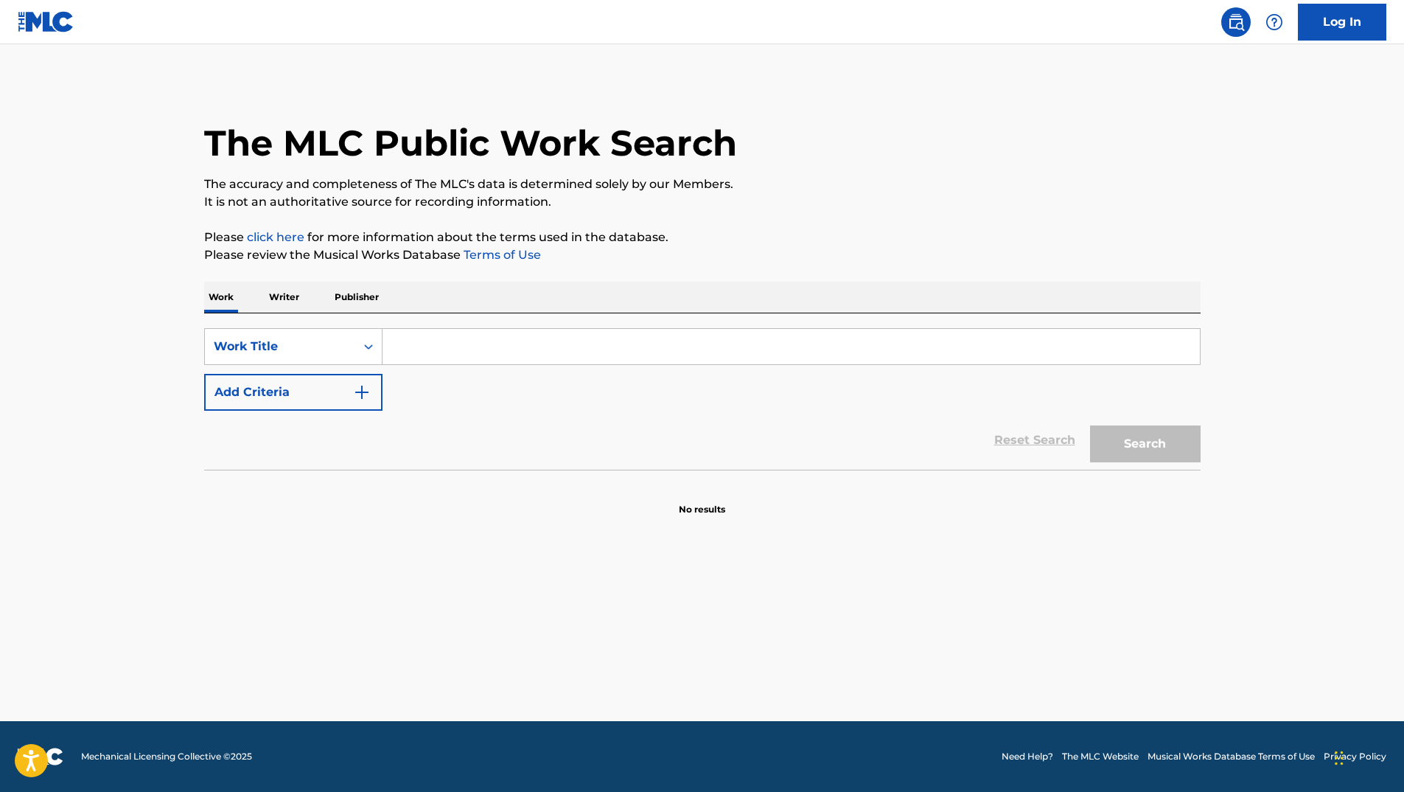
click at [357, 298] on p "Publisher" at bounding box center [356, 297] width 53 height 31
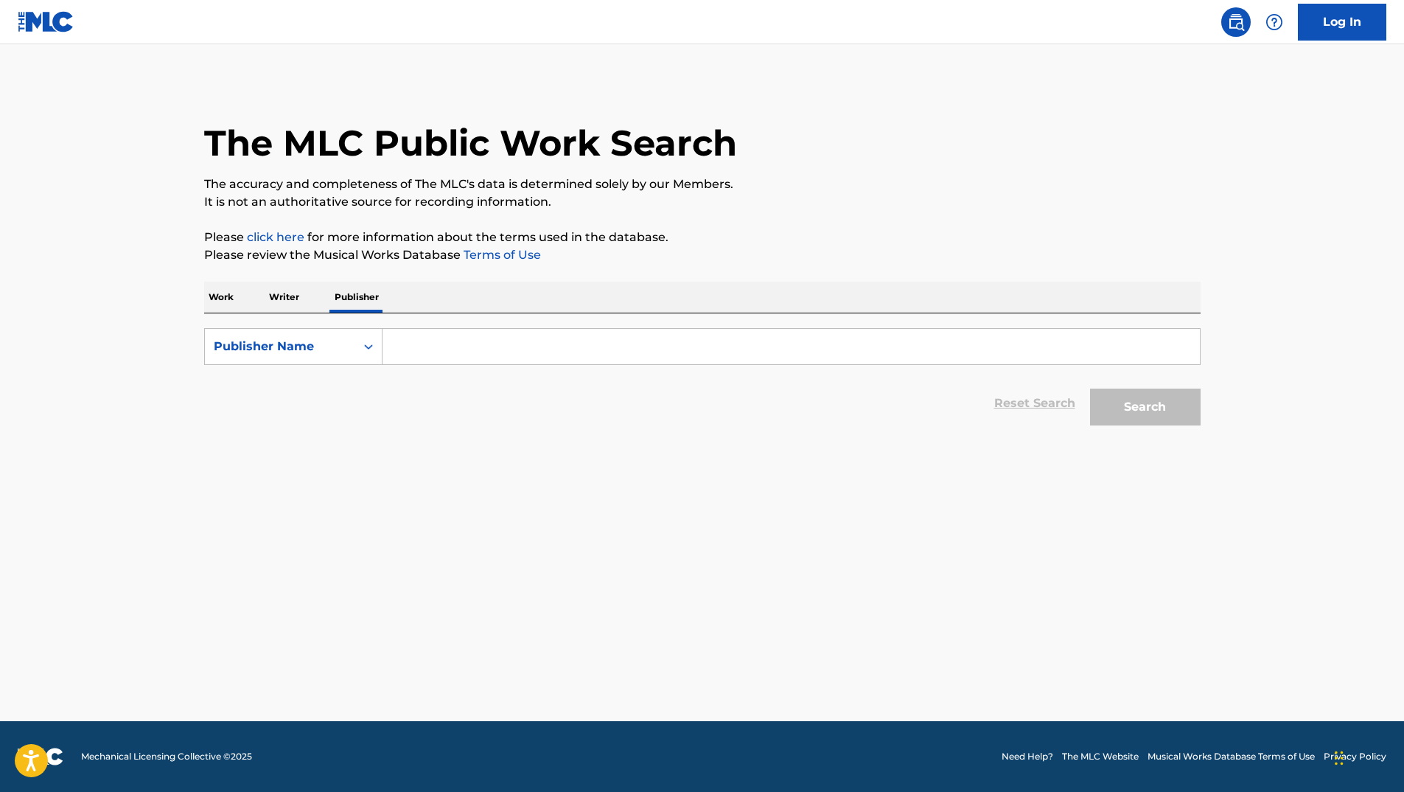
click at [478, 357] on input "Search Form" at bounding box center [791, 346] width 817 height 35
click at [1128, 409] on button "Search" at bounding box center [1145, 406] width 111 height 37
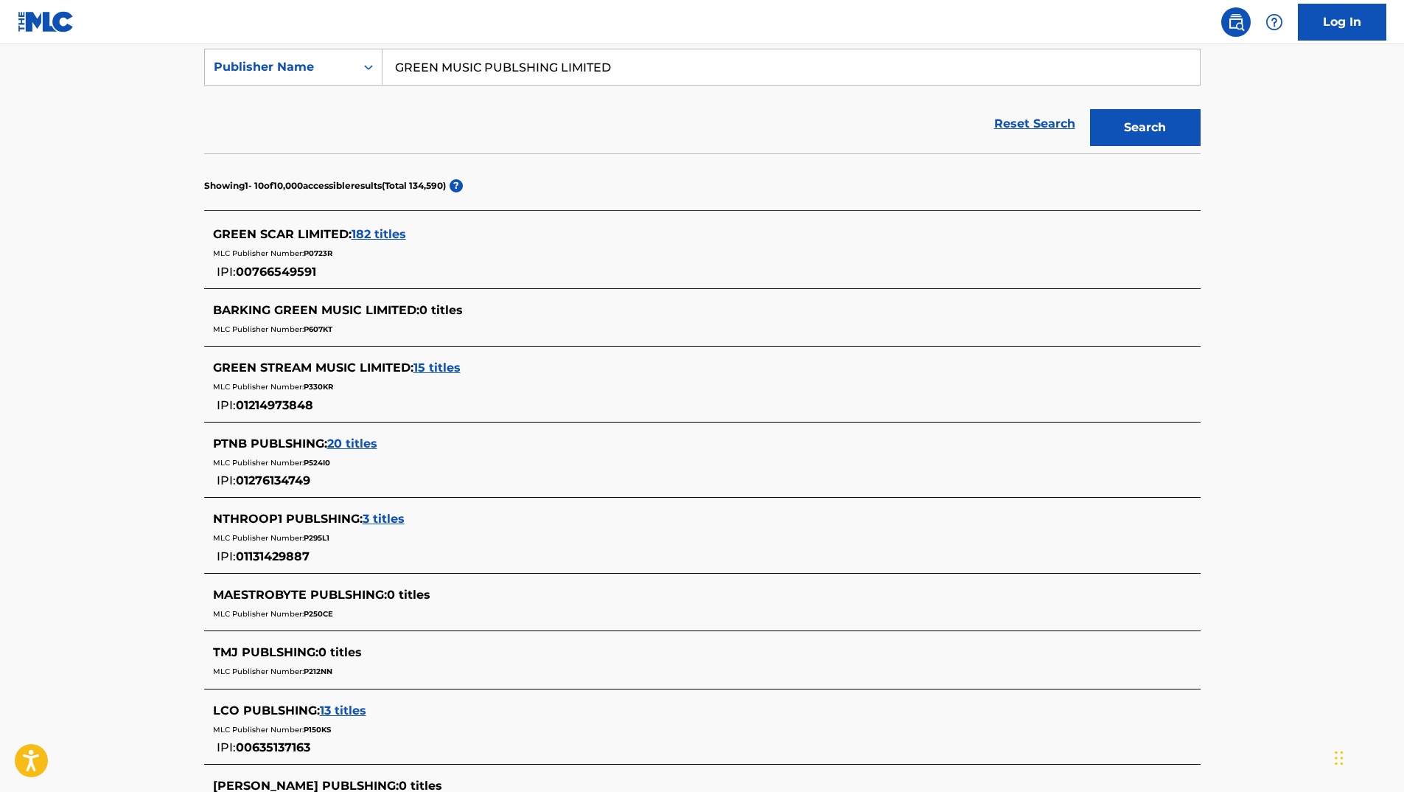
scroll to position [147, 0]
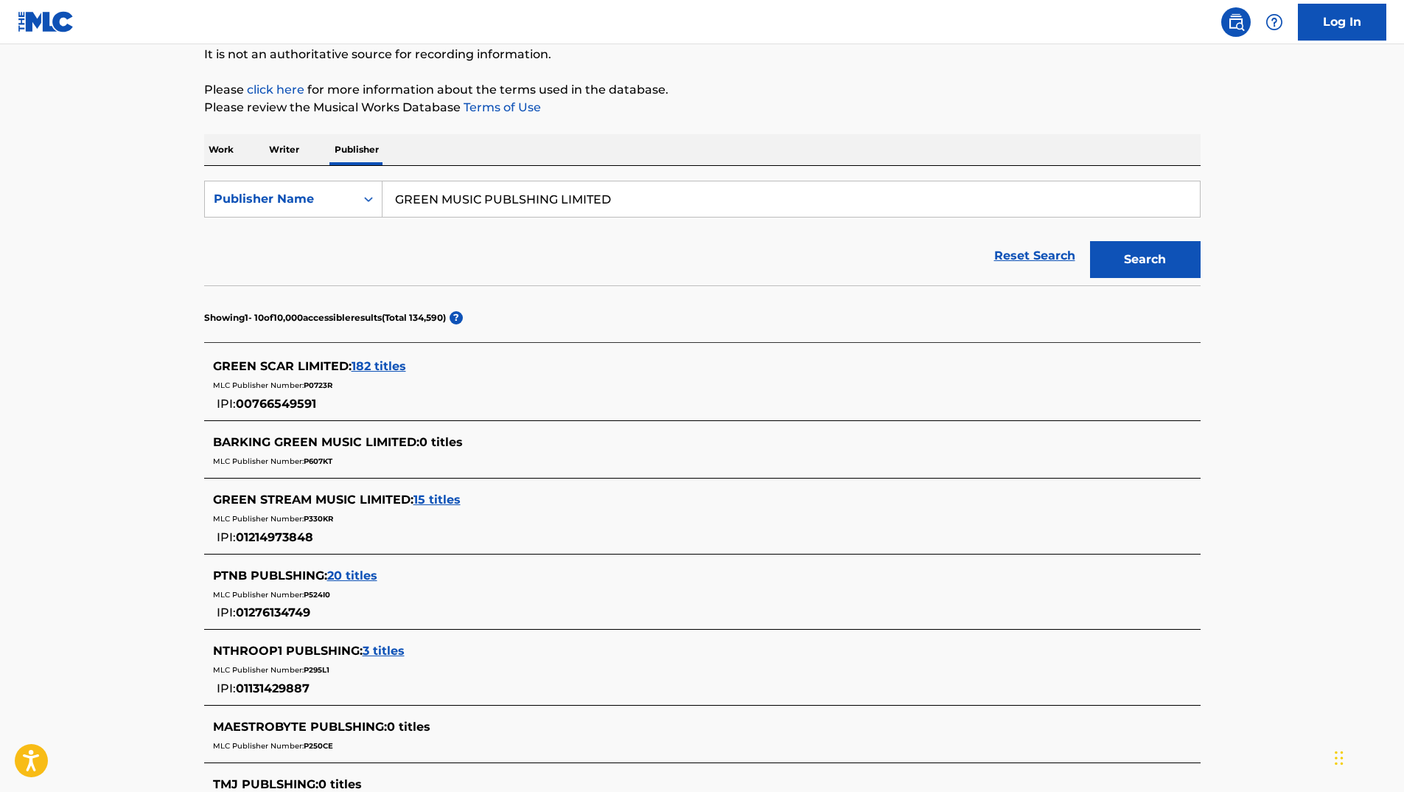
click at [438, 198] on input "GREEN MUSIC PUBLSHING LIMITED" at bounding box center [791, 198] width 817 height 35
type input "GREENLIGHT MUSIC PUBLSHING LIMITED"
click at [1142, 251] on button "Search" at bounding box center [1145, 259] width 111 height 37
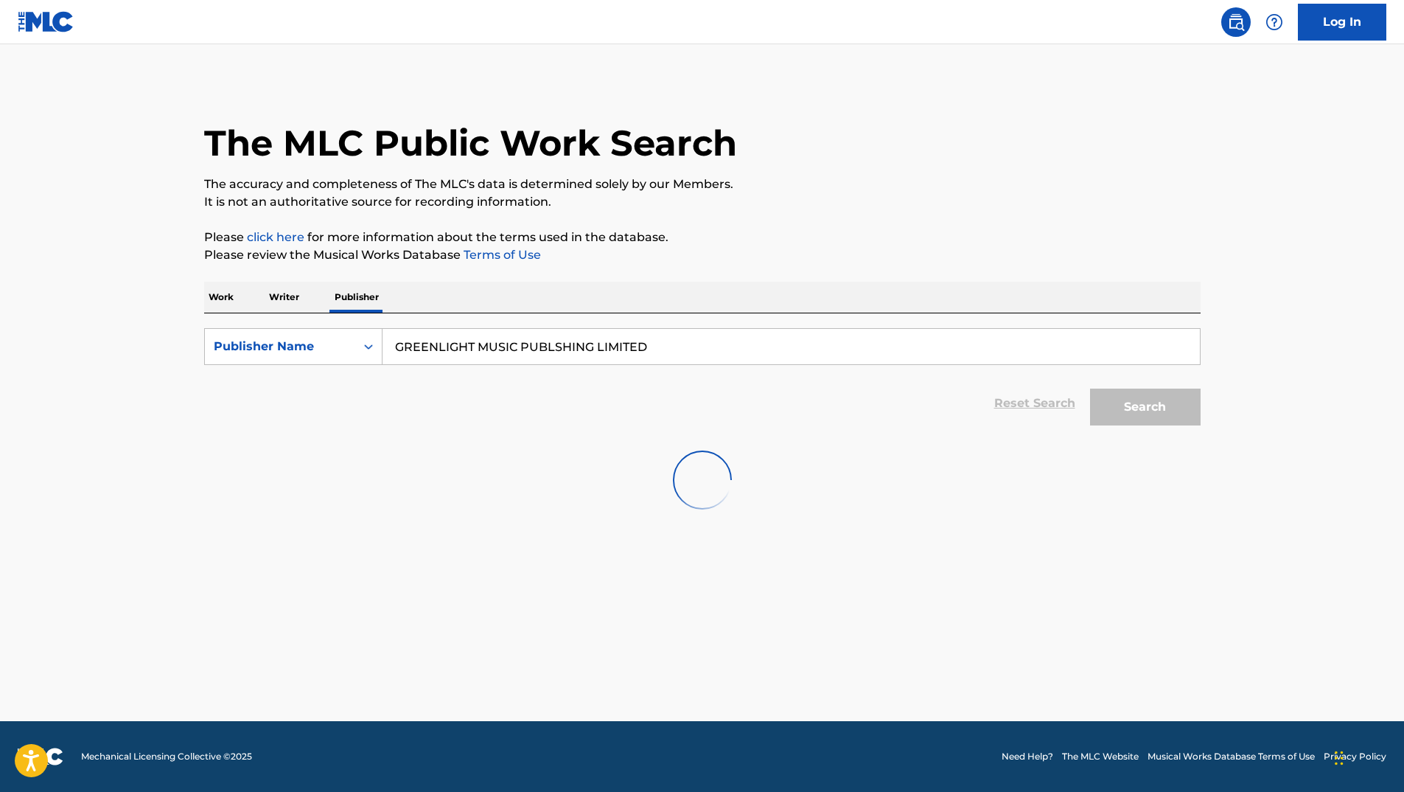
click at [775, 459] on div at bounding box center [702, 480] width 996 height 94
click at [806, 451] on div at bounding box center [702, 480] width 996 height 94
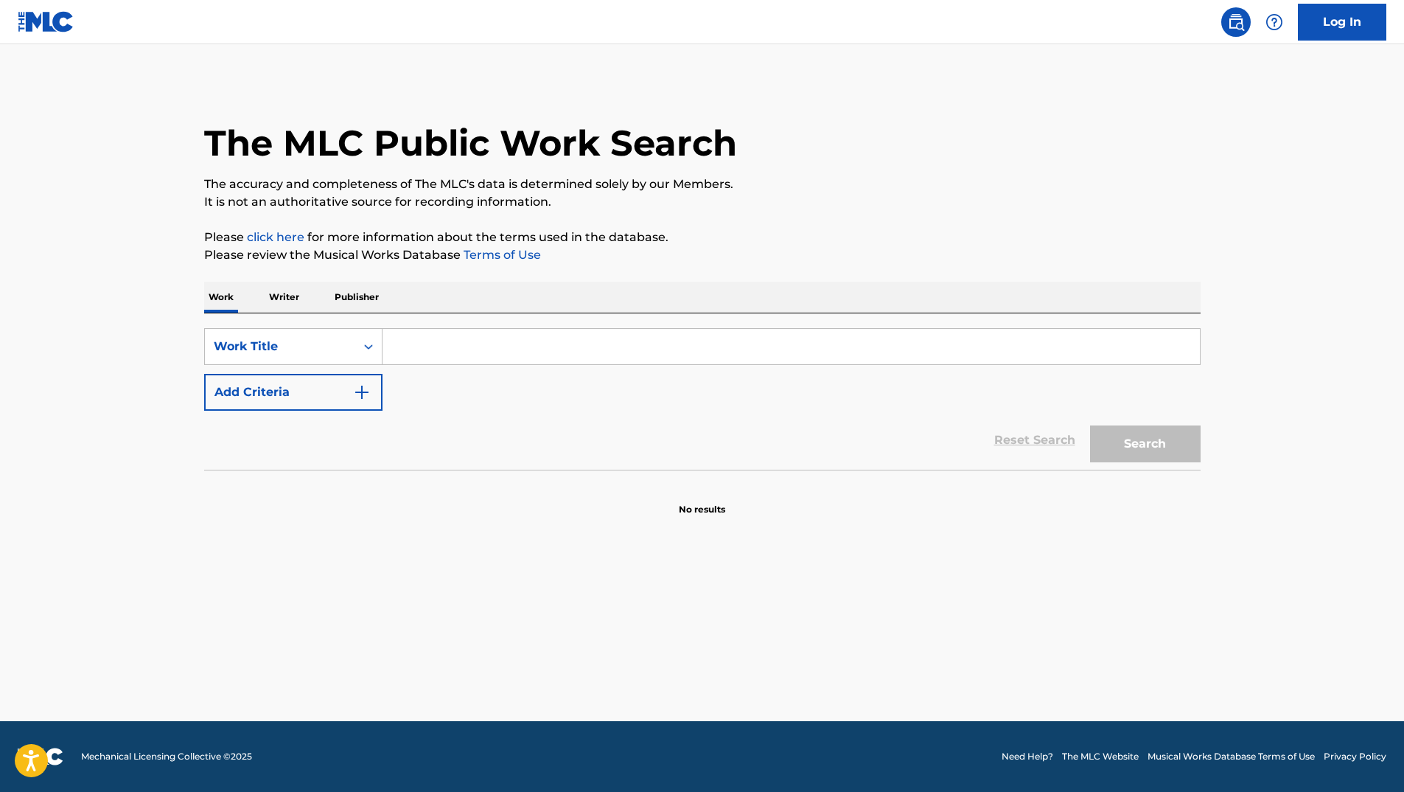
click at [371, 295] on p "Publisher" at bounding box center [356, 297] width 53 height 31
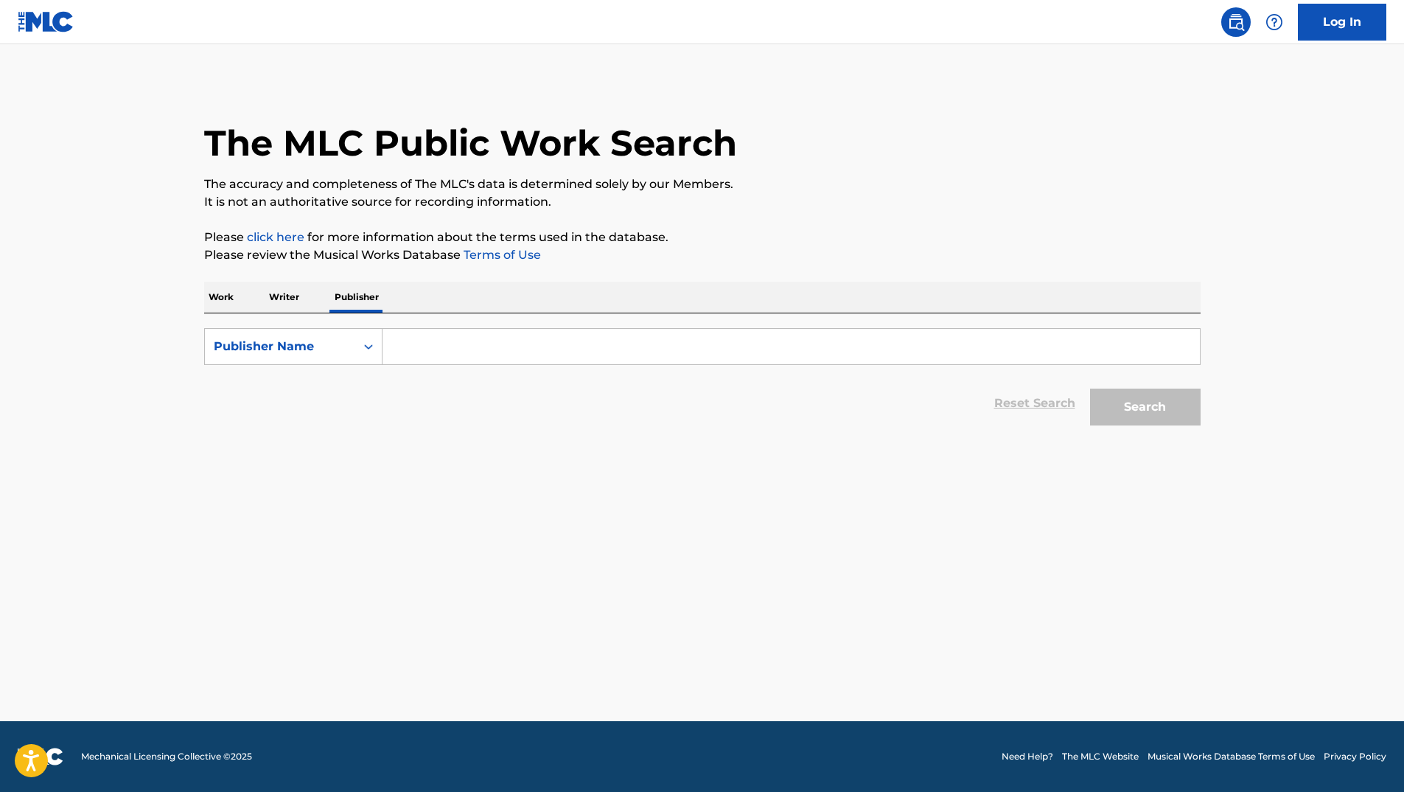
drag, startPoint x: 373, startPoint y: 294, endPoint x: 460, endPoint y: 338, distance: 97.2
click at [460, 338] on input "Search Form" at bounding box center [791, 346] width 817 height 35
click at [1171, 410] on button "Search" at bounding box center [1145, 406] width 111 height 37
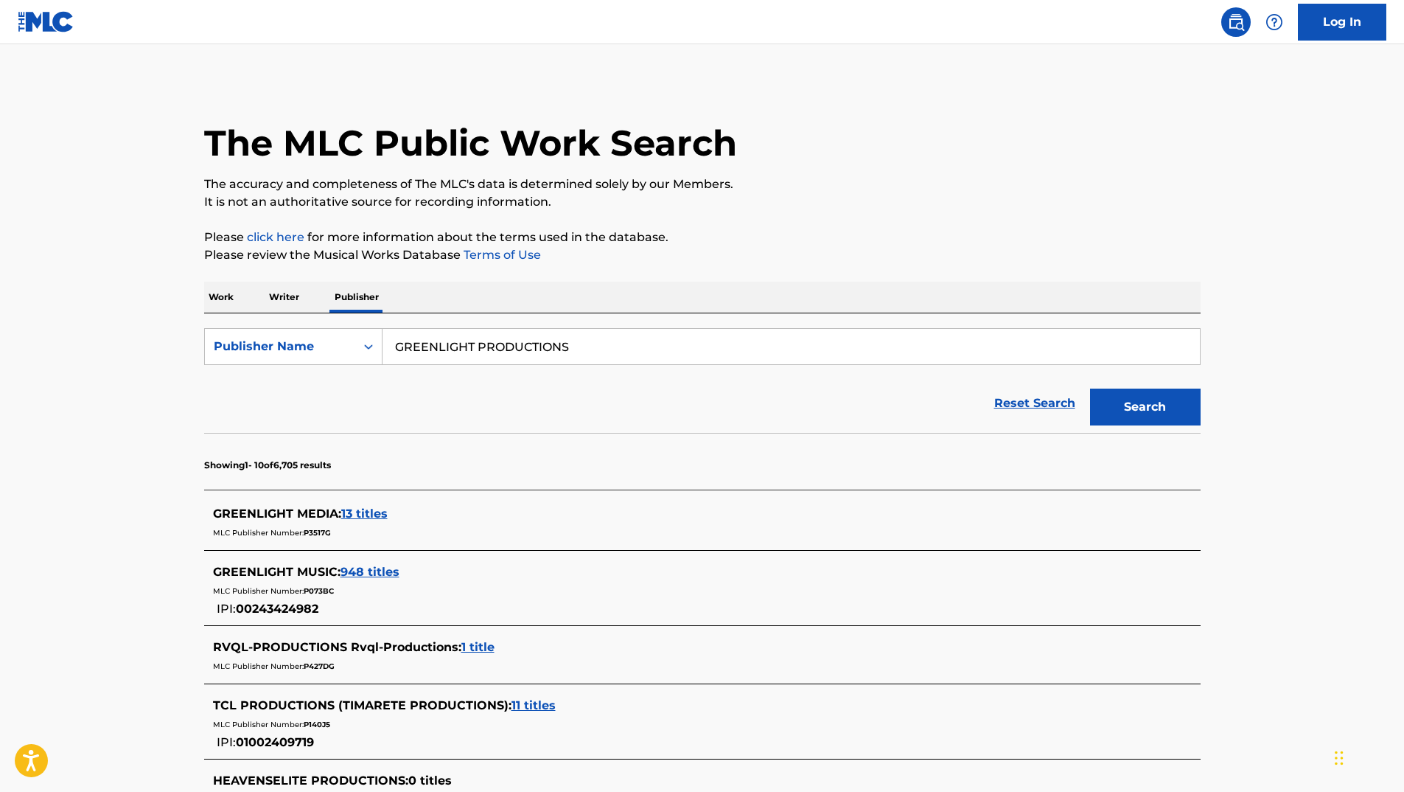
click at [598, 344] on input "GREENLIGHT PRODUCTIONS" at bounding box center [791, 346] width 817 height 35
type input "GREENLIGHT PRODUCTION"
click at [1090, 388] on button "Search" at bounding box center [1145, 406] width 111 height 37
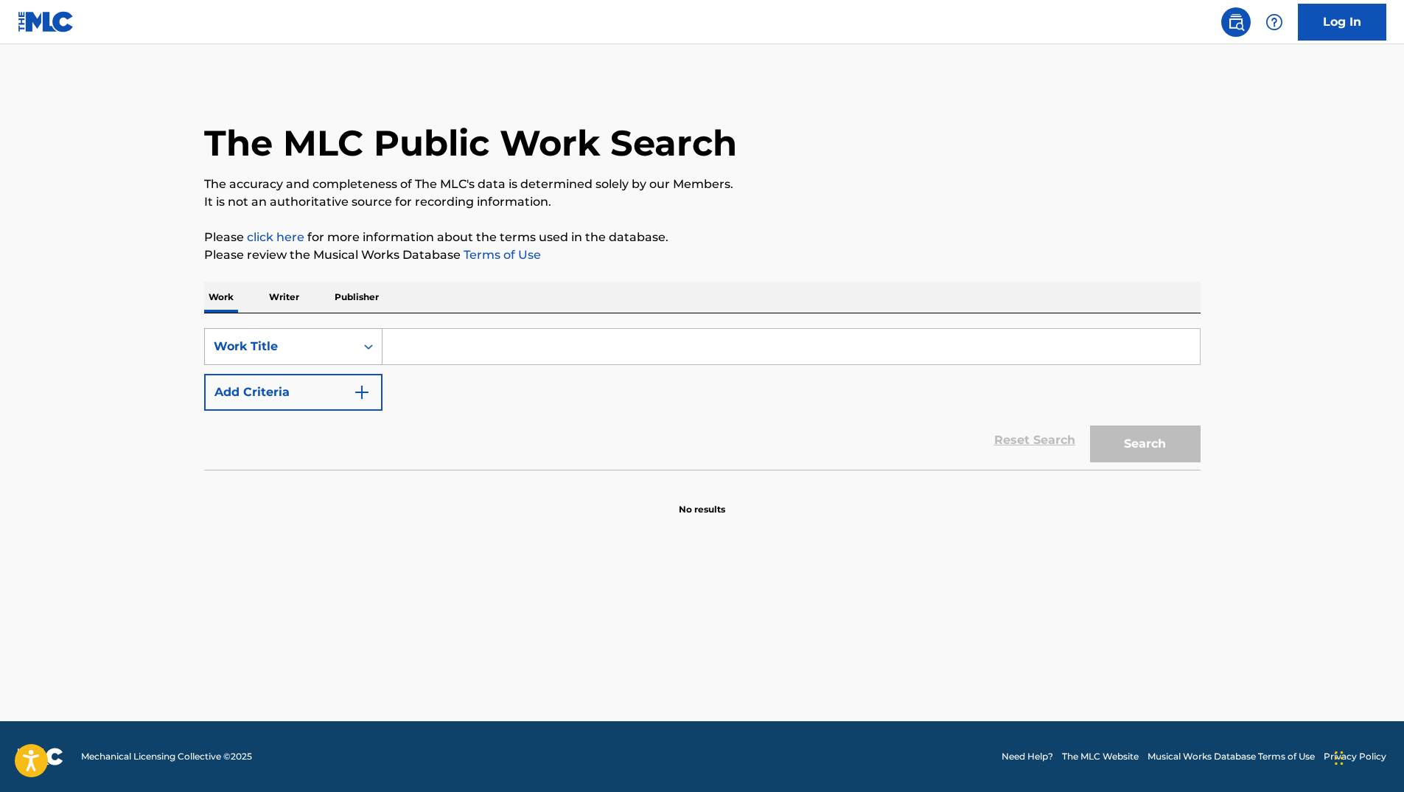
click at [360, 349] on div "Search Form" at bounding box center [368, 346] width 27 height 27
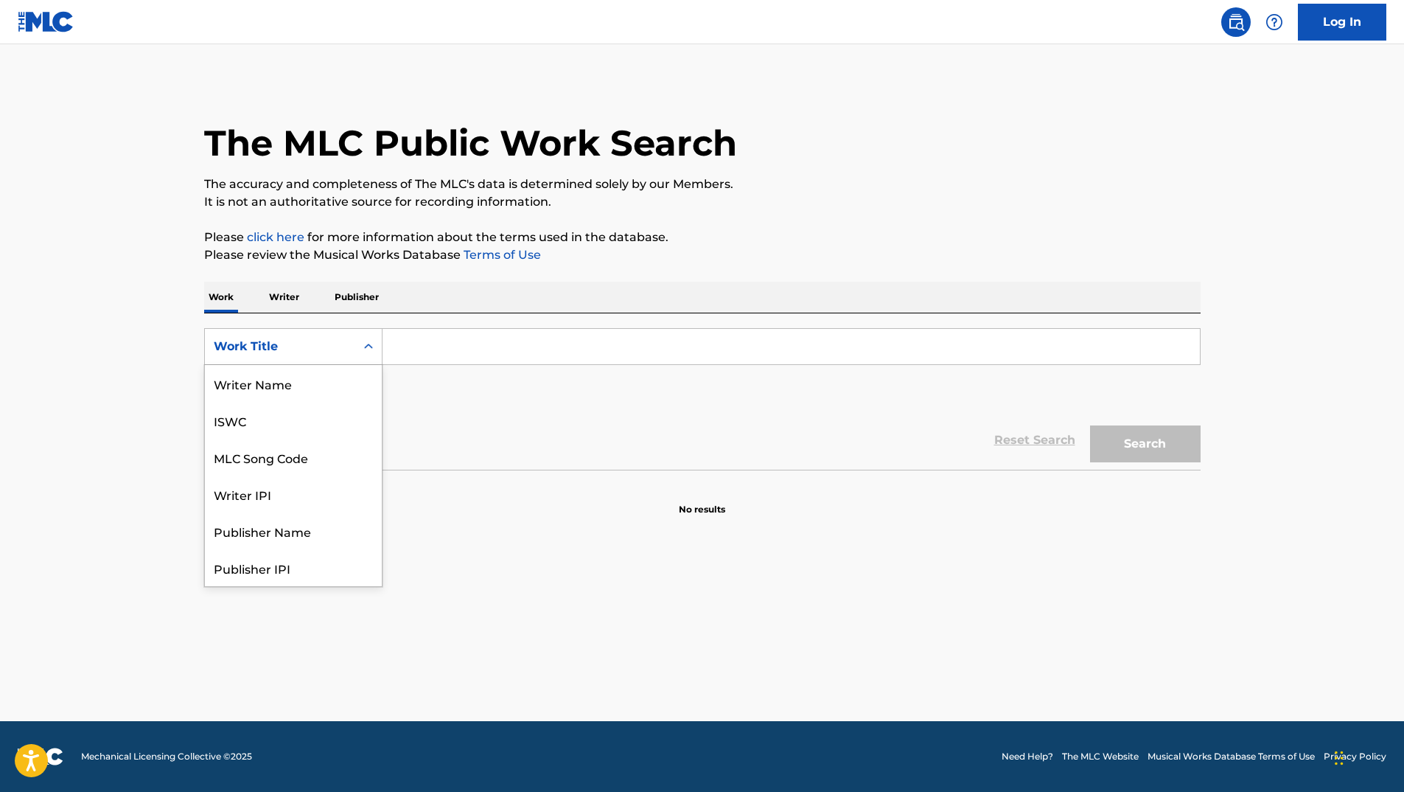
scroll to position [74, 0]
click at [334, 494] on div "Publisher IPI" at bounding box center [293, 493] width 177 height 37
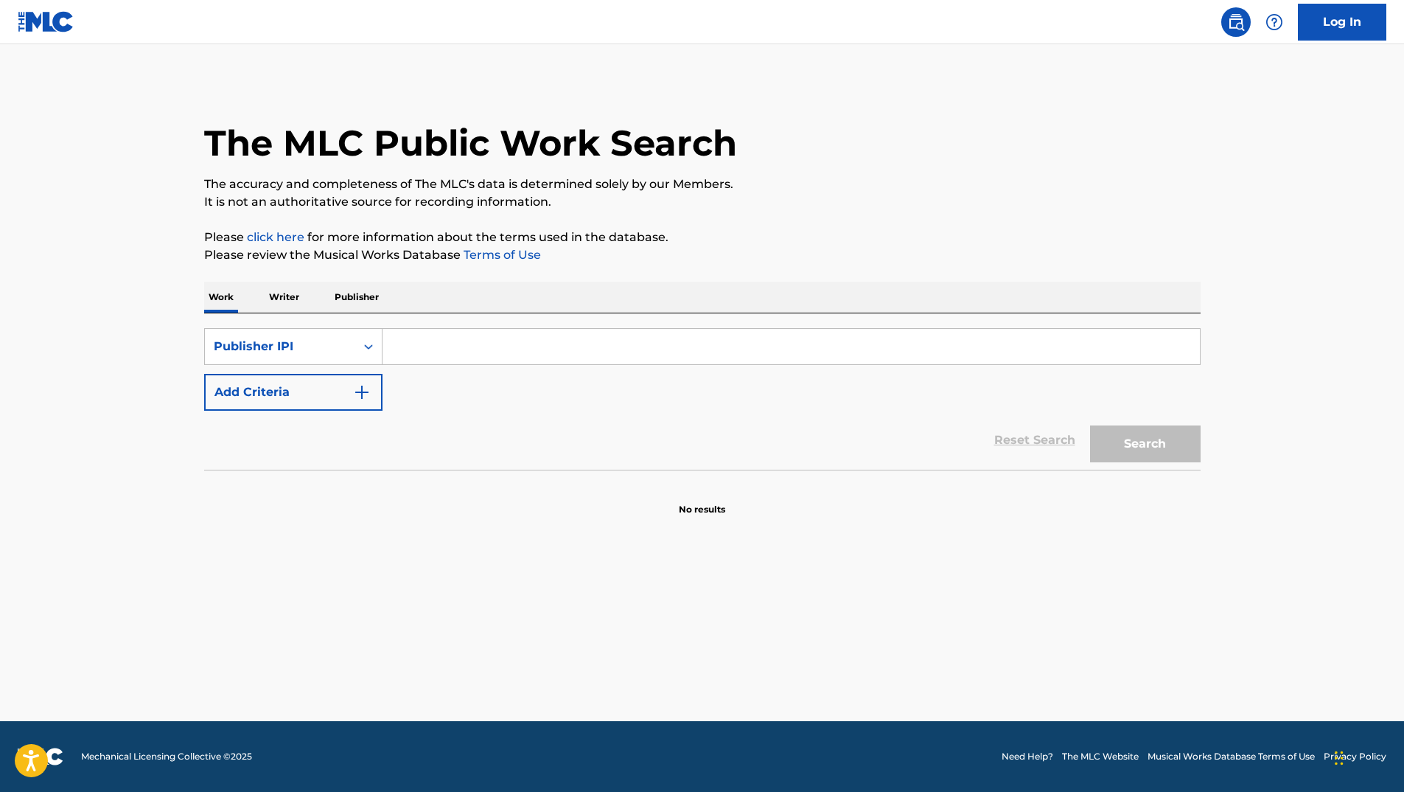
click at [489, 346] on input "Search Form" at bounding box center [791, 346] width 817 height 35
type input "1061167781"
click at [1145, 430] on button "Search" at bounding box center [1145, 443] width 111 height 37
click at [1150, 441] on button "Search" at bounding box center [1145, 443] width 111 height 37
drag, startPoint x: 479, startPoint y: 81, endPoint x: 506, endPoint y: 71, distance: 28.9
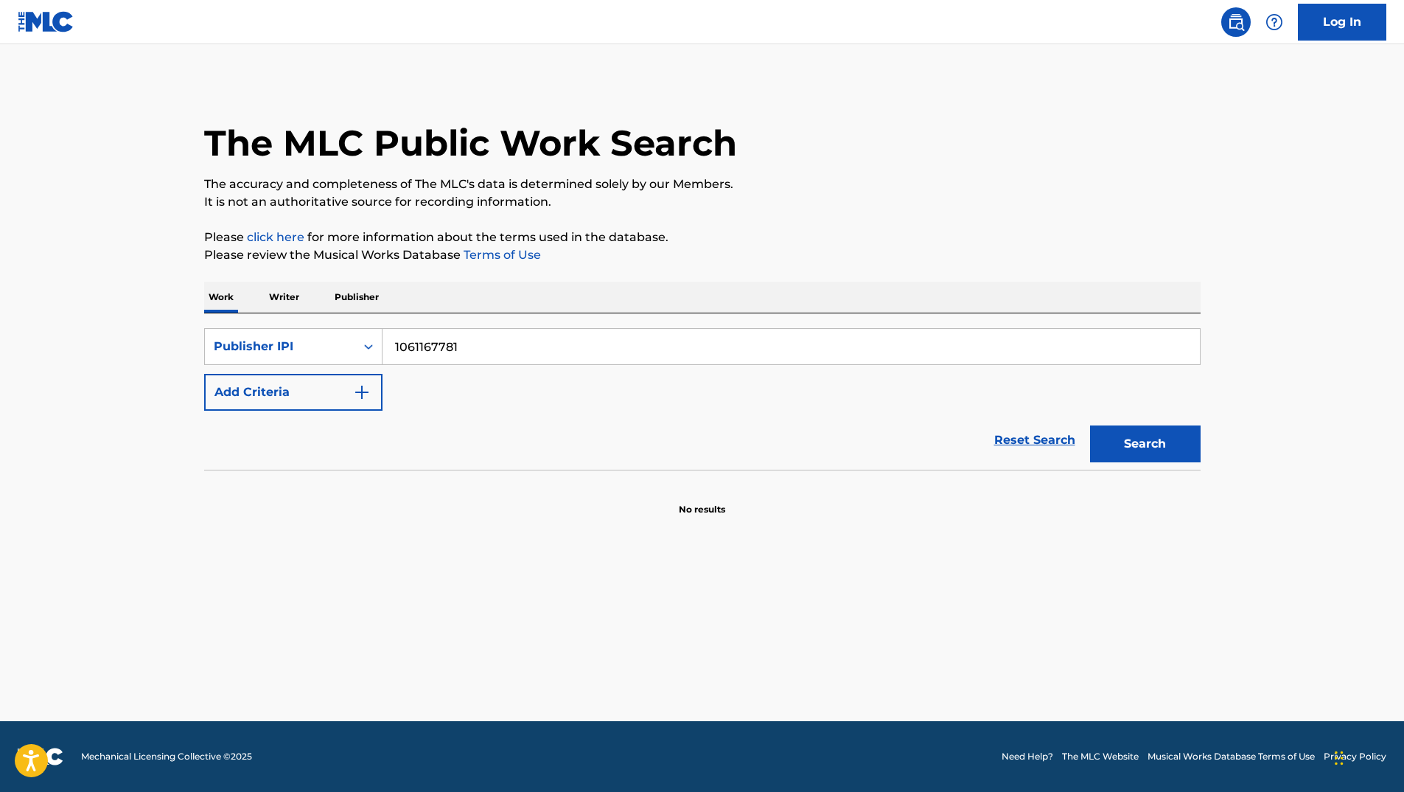
click at [498, 74] on main "The MLC Public Work Search The accuracy and completeness of The MLC's data is d…" at bounding box center [702, 382] width 1404 height 677
click at [1132, 461] on button "Search" at bounding box center [1145, 443] width 111 height 37
click at [377, 293] on p "Publisher" at bounding box center [356, 297] width 53 height 31
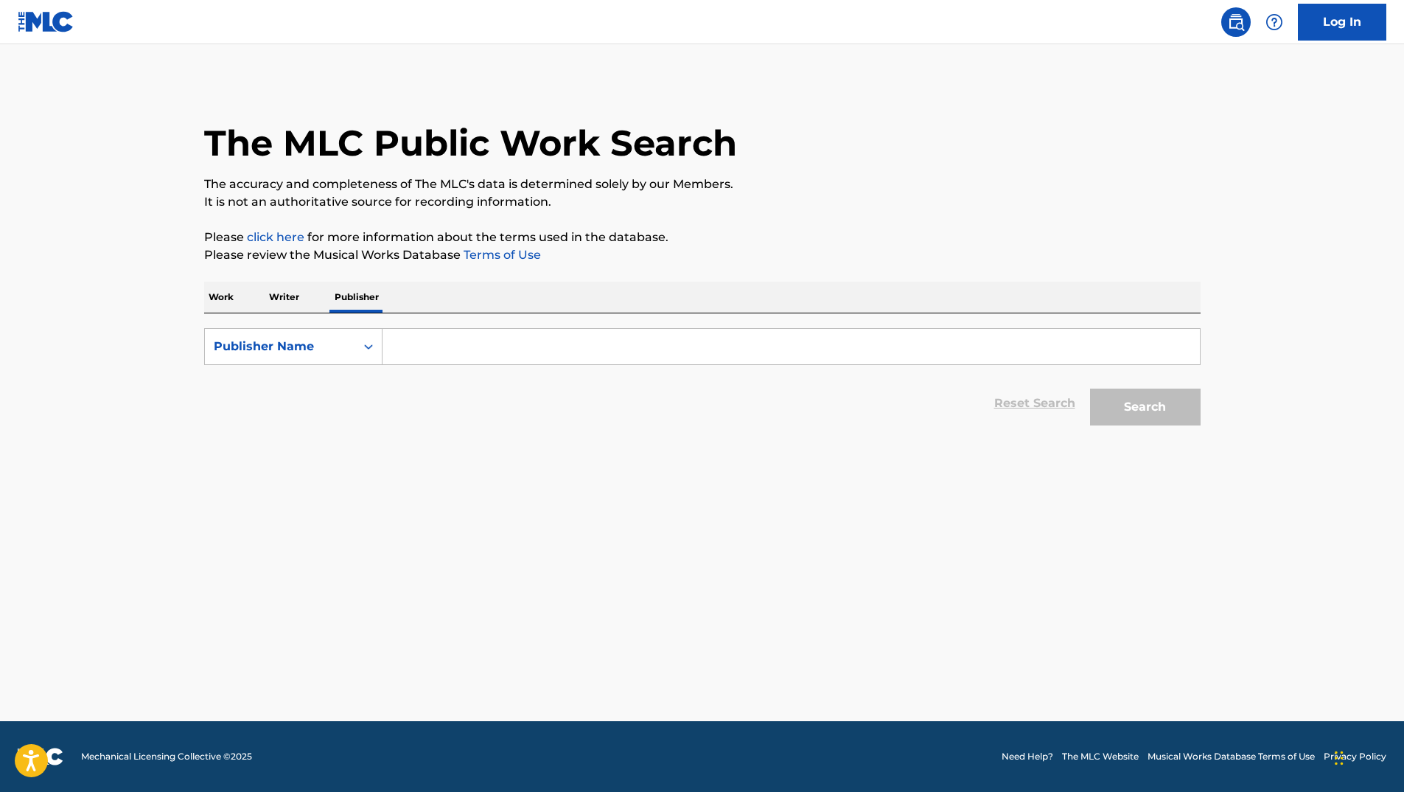
click at [571, 351] on input "Search Form" at bounding box center [791, 346] width 817 height 35
click at [1170, 441] on main "The MLC Public Work Search The accuracy and completeness of The MLC's data is d…" at bounding box center [702, 382] width 1404 height 677
click at [1144, 406] on button "Search" at bounding box center [1145, 406] width 111 height 37
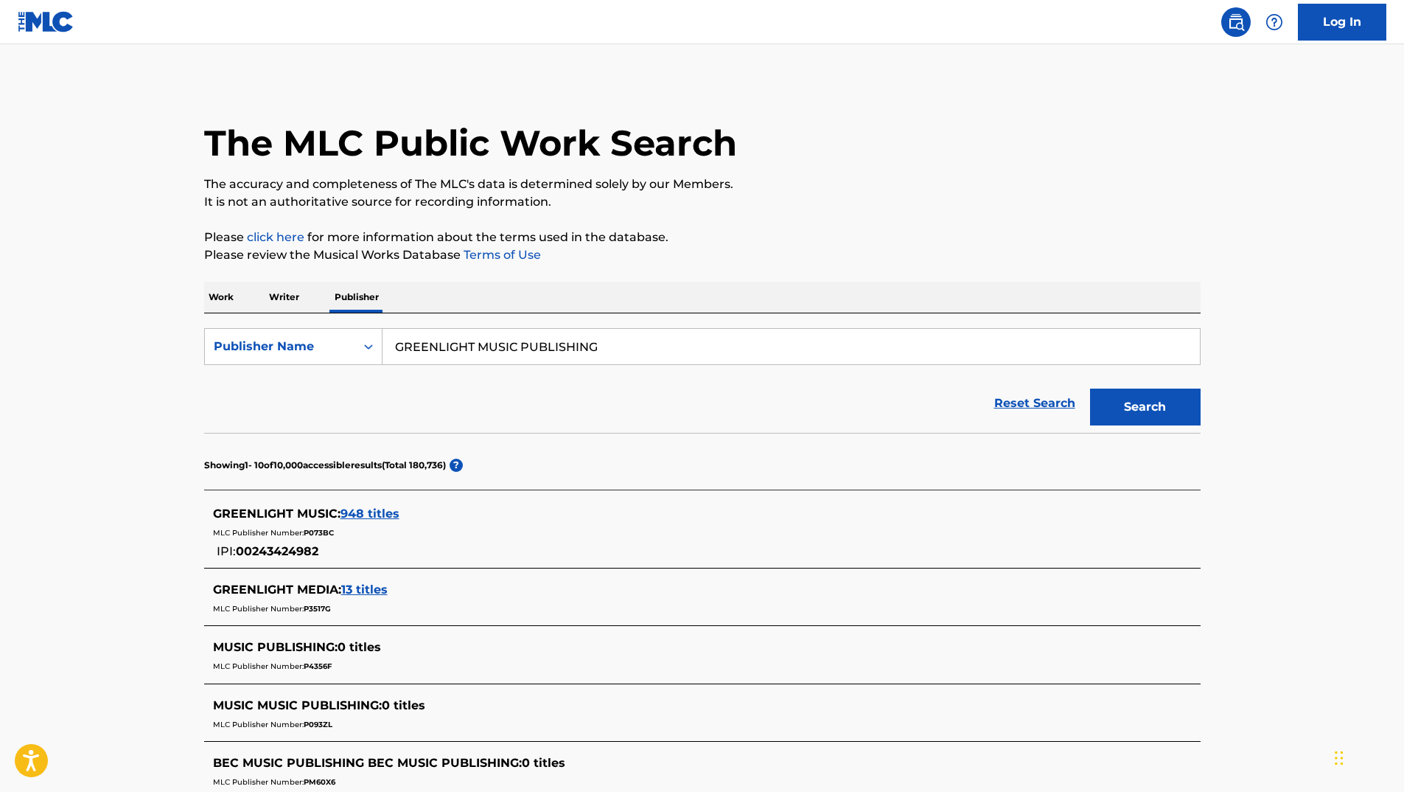
click at [642, 352] on input "GREENLIGHT MUSIC PUBLISHING" at bounding box center [791, 346] width 817 height 35
type input "GREENLIGHT MUSIC PUBLISHING LIMITED"
click at [1170, 403] on button "Search" at bounding box center [1145, 406] width 111 height 37
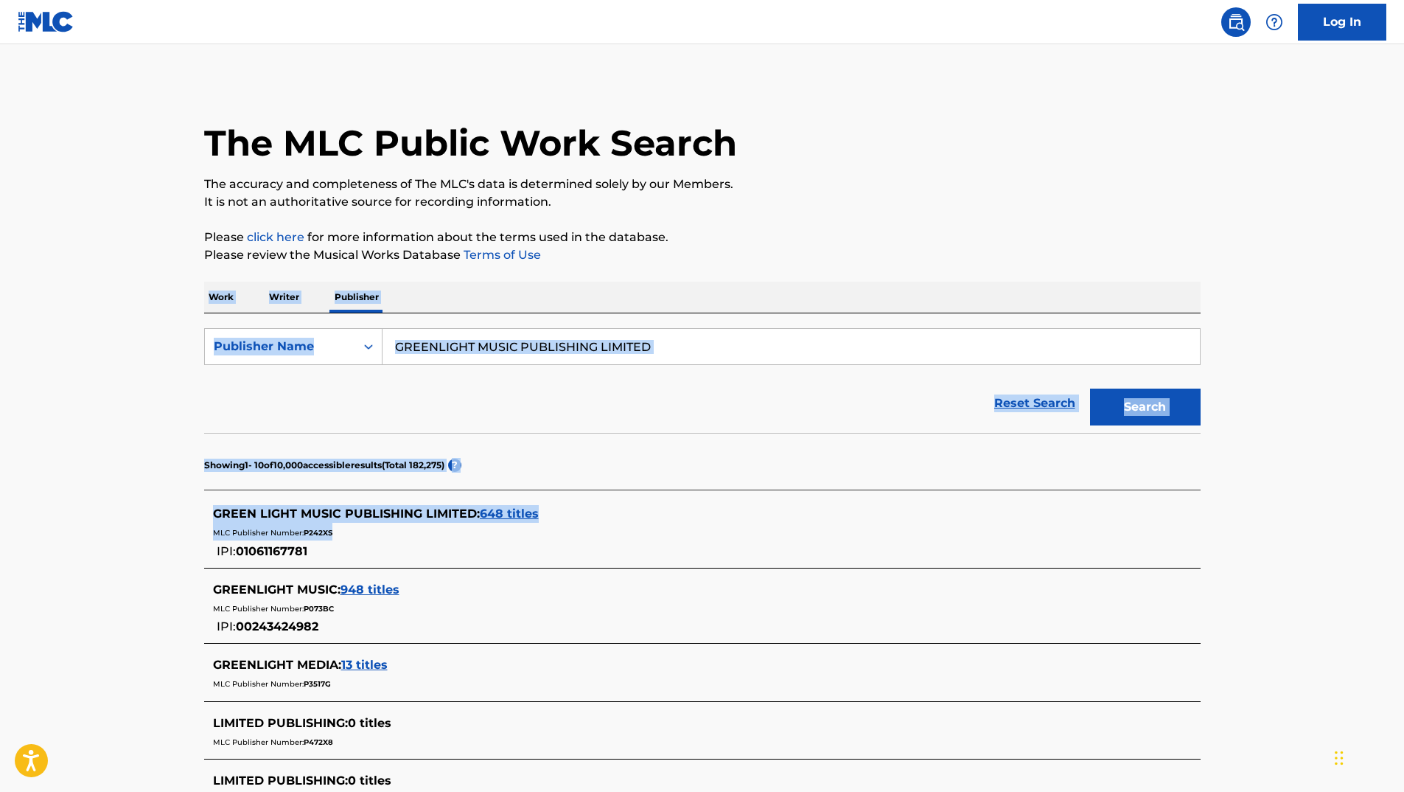
drag, startPoint x: 174, startPoint y: 265, endPoint x: 933, endPoint y: 550, distance: 811.0
click at [921, 551] on main "The MLC Public Work Search The accuracy and completeness of The MLC's data is d…" at bounding box center [702, 672] width 1404 height 1257
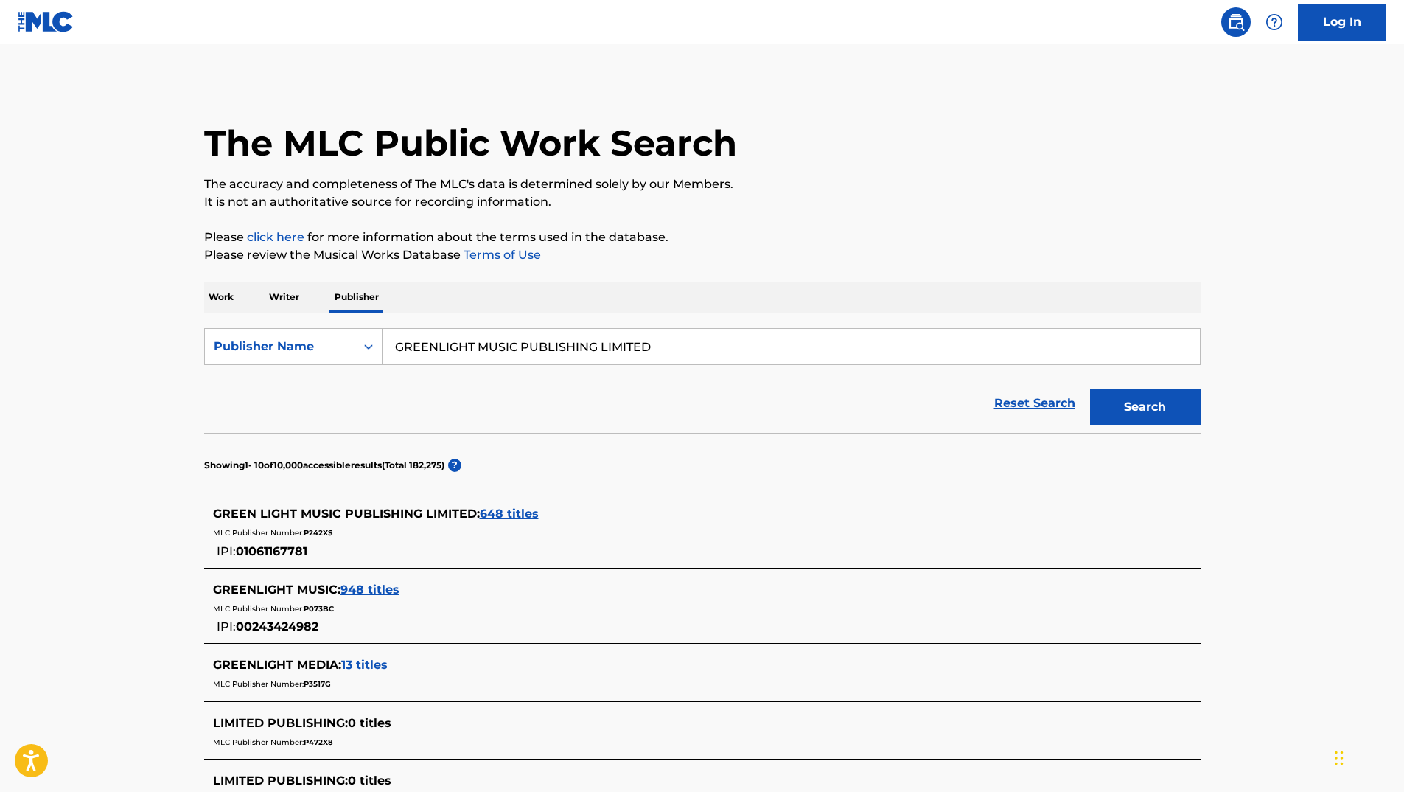
click at [1059, 198] on p "It is not an authoritative source for recording information." at bounding box center [702, 202] width 996 height 18
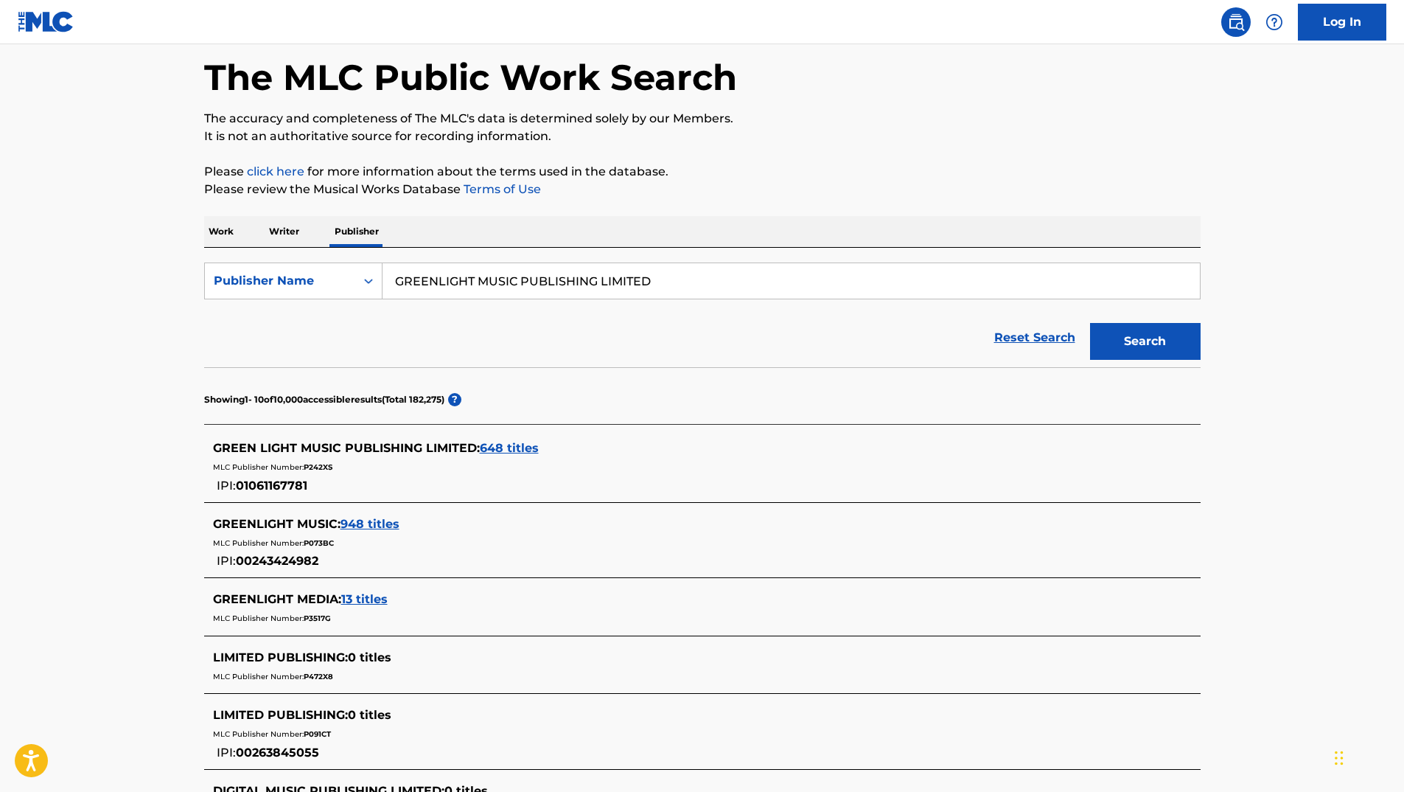
scroll to position [147, 0]
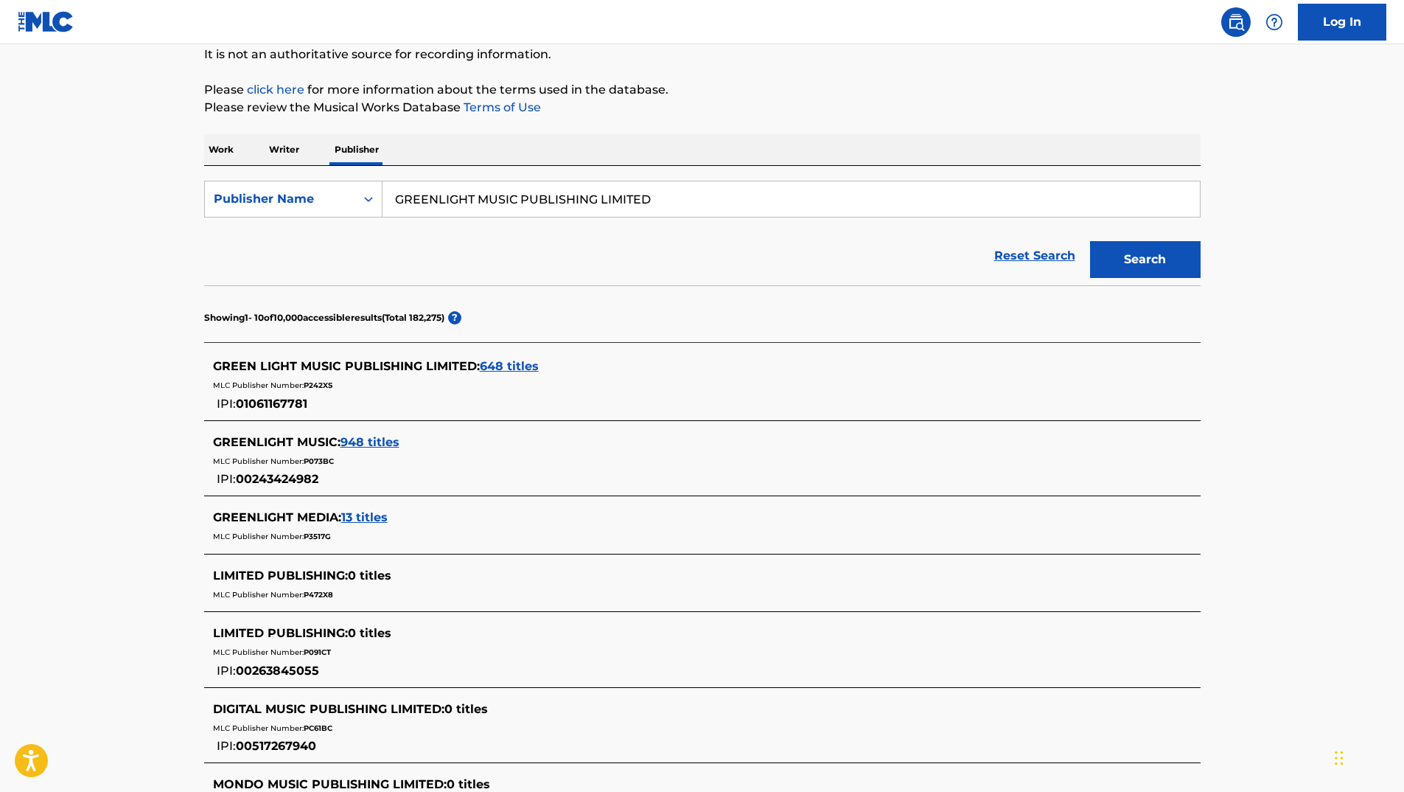
click at [83, 315] on main "The MLC Public Work Search The accuracy and completeness of The MLC's data is d…" at bounding box center [702, 525] width 1404 height 1257
